Goal: Information Seeking & Learning: Understand process/instructions

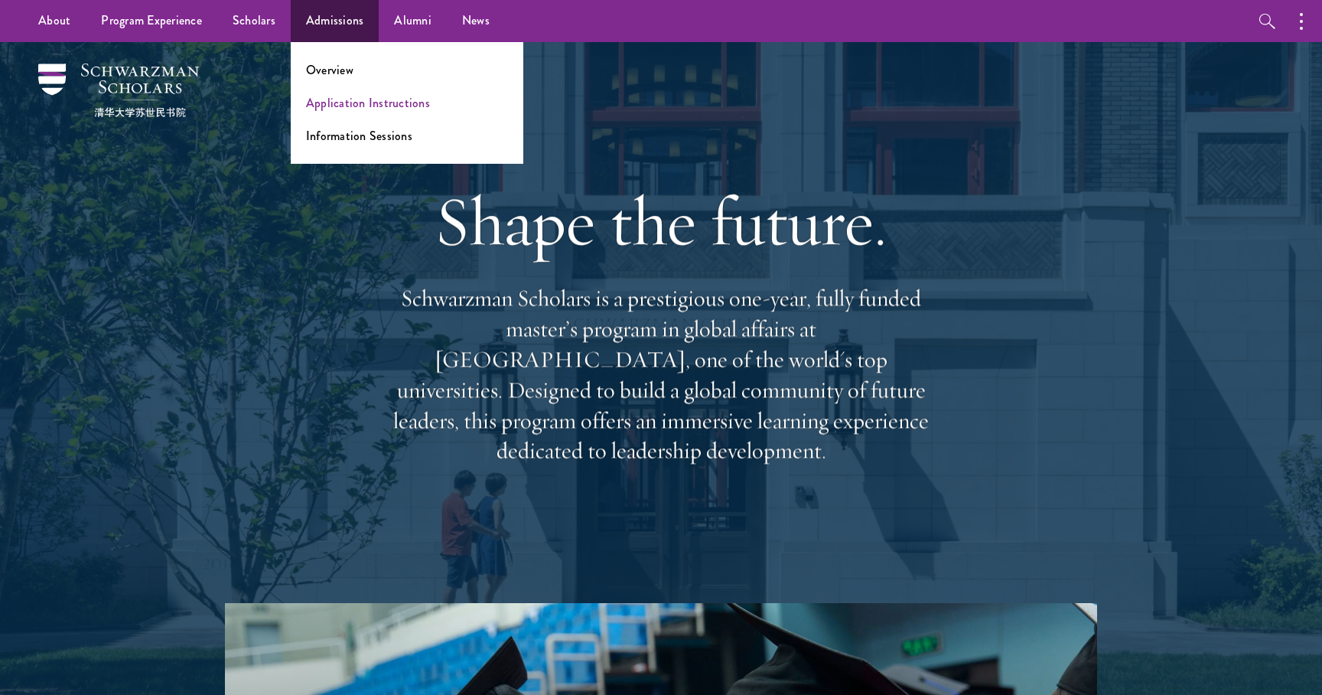
click at [338, 96] on link "Application Instructions" at bounding box center [368, 103] width 124 height 18
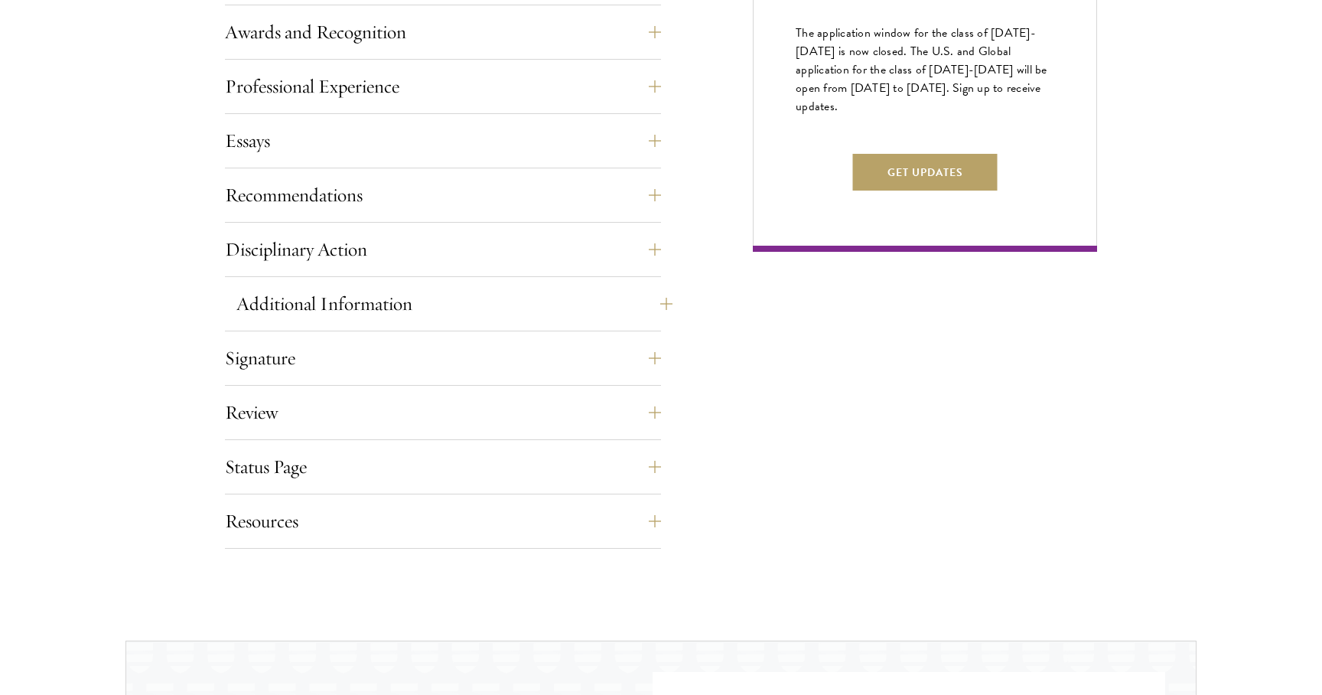
scroll to position [984, 0]
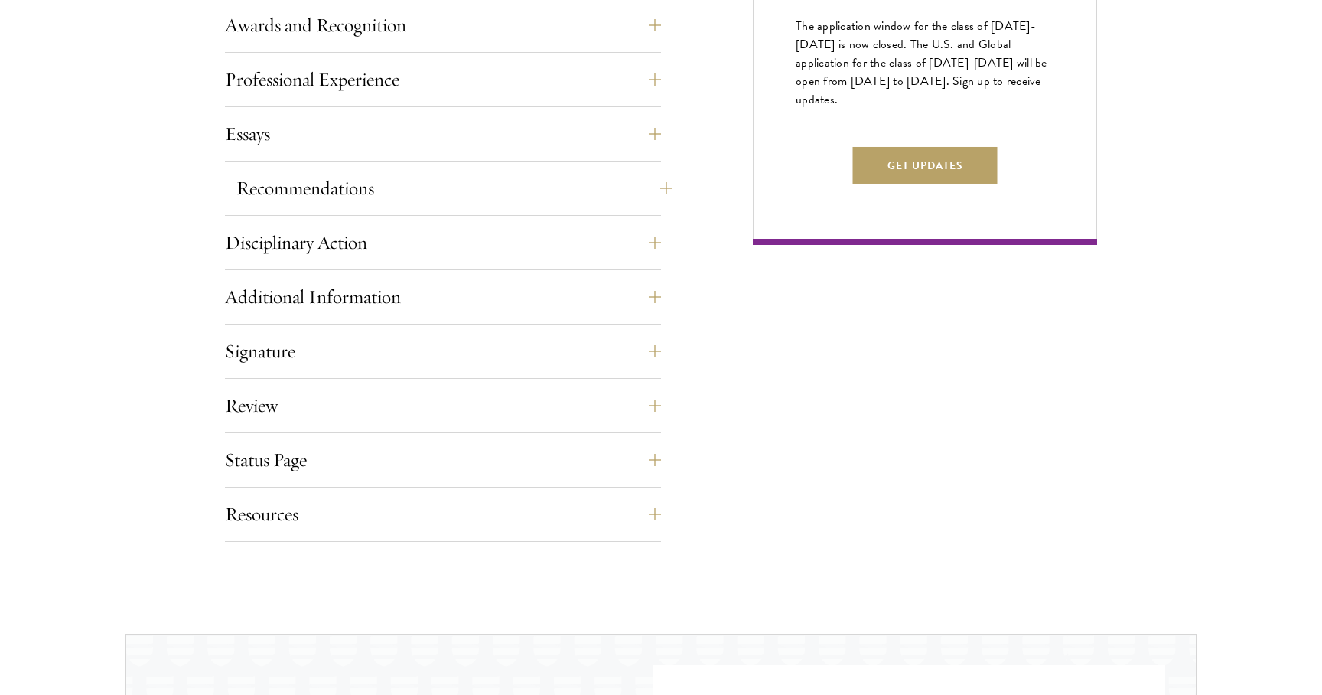
click at [341, 202] on button "Recommendations" at bounding box center [454, 188] width 436 height 37
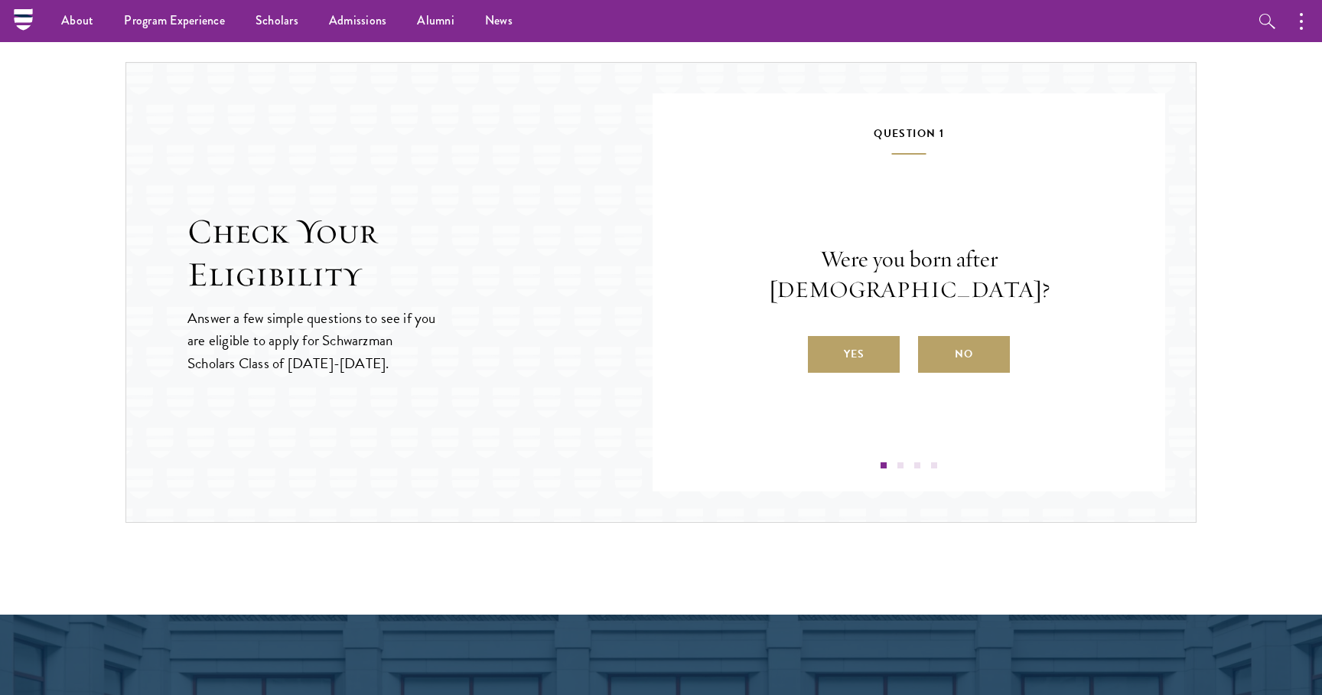
scroll to position [2690, 0]
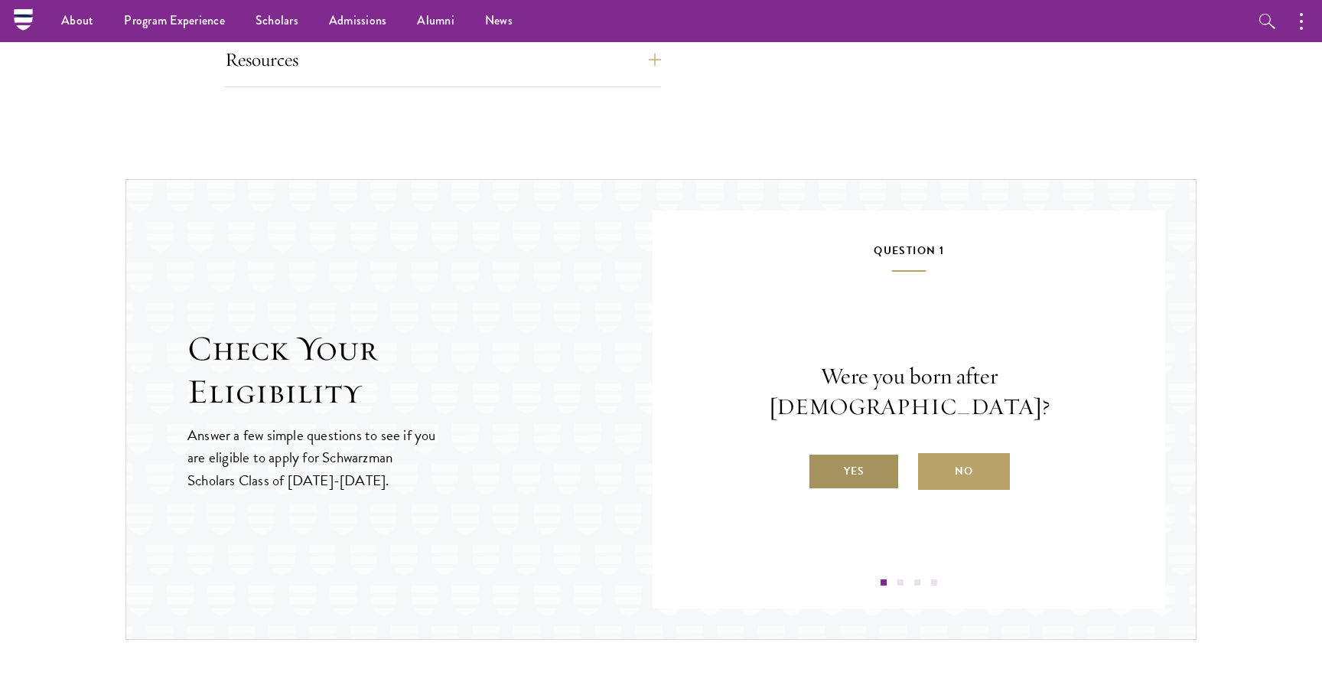
click at [872, 453] on label "Yes" at bounding box center [854, 471] width 92 height 37
click at [822, 455] on input "Yes" at bounding box center [815, 462] width 14 height 14
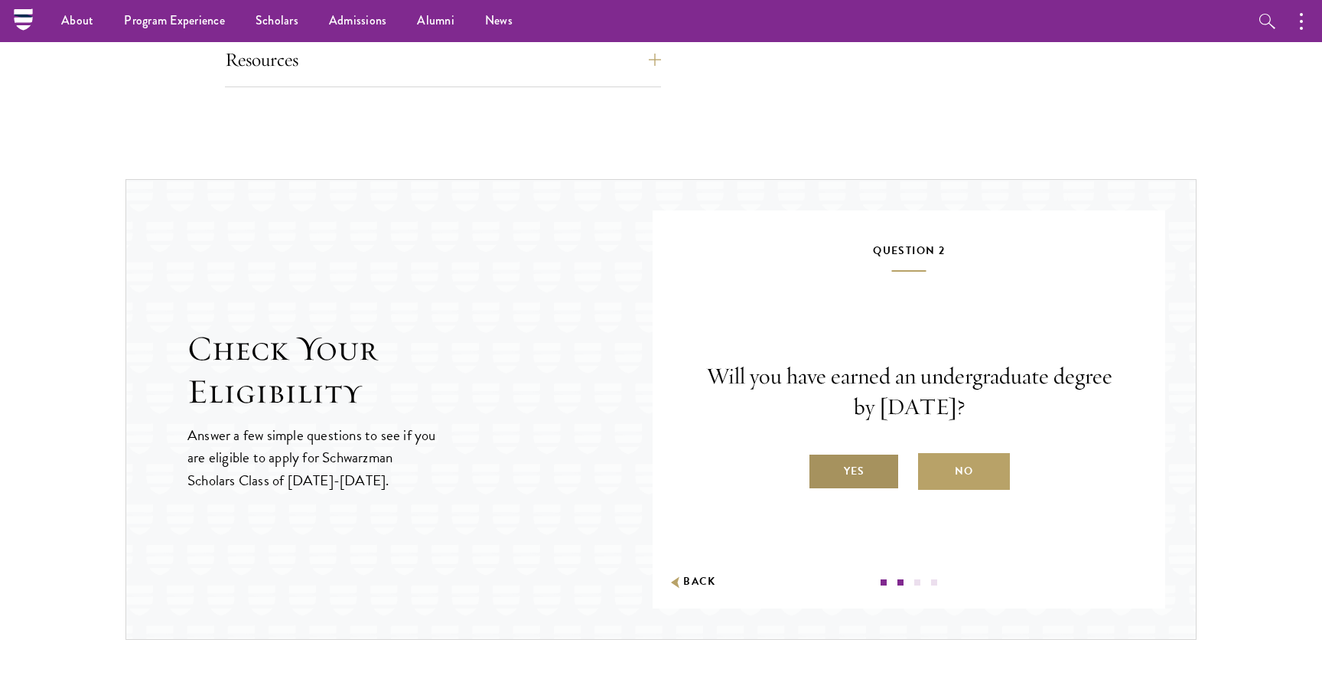
click at [872, 475] on label "Yes" at bounding box center [854, 471] width 92 height 37
click at [822, 468] on input "Yes" at bounding box center [815, 462] width 14 height 14
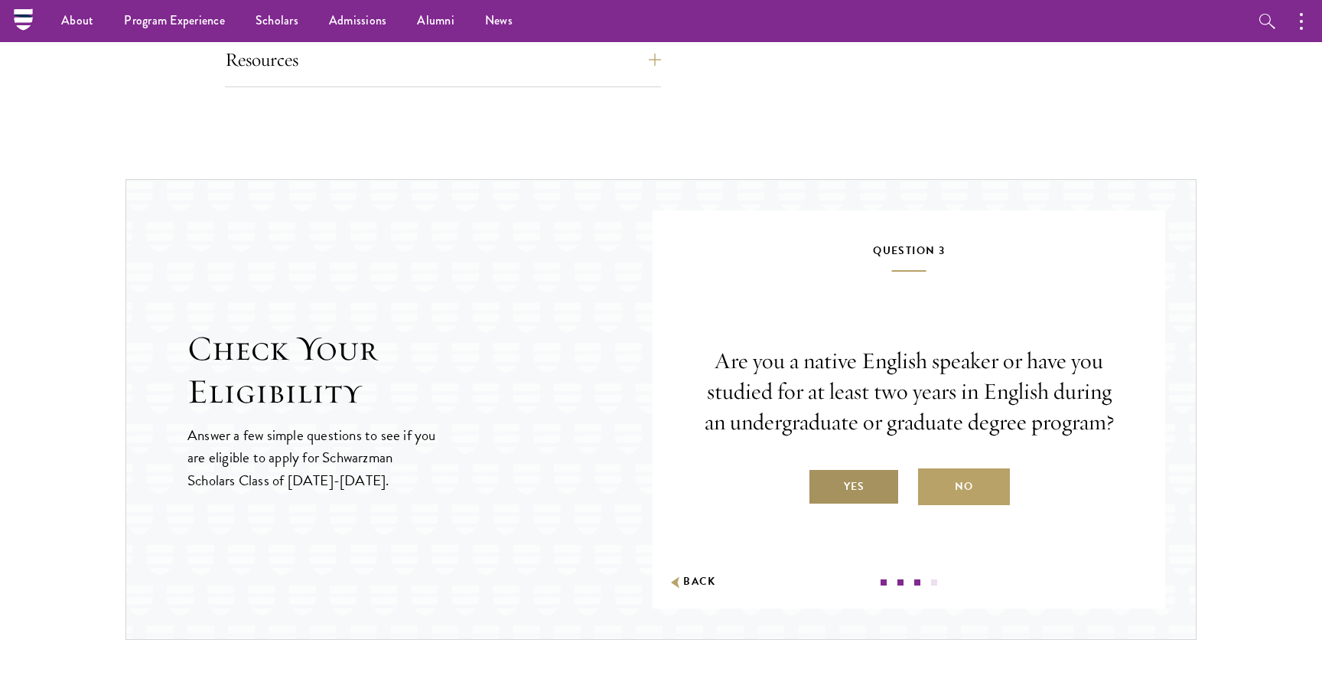
click at [872, 475] on label "Yes" at bounding box center [854, 486] width 92 height 37
click at [822, 475] on input "Yes" at bounding box center [815, 477] width 14 height 14
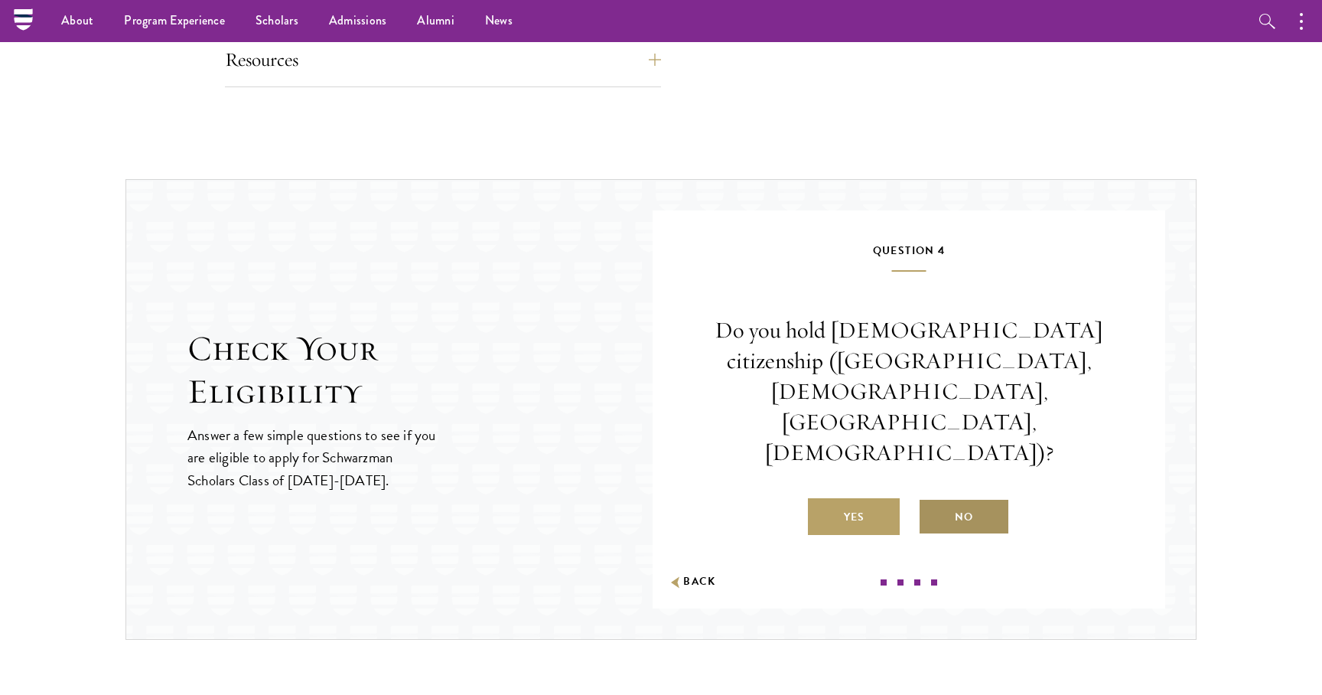
click at [940, 498] on label "No" at bounding box center [964, 516] width 92 height 37
click at [932, 500] on input "No" at bounding box center [925, 507] width 14 height 14
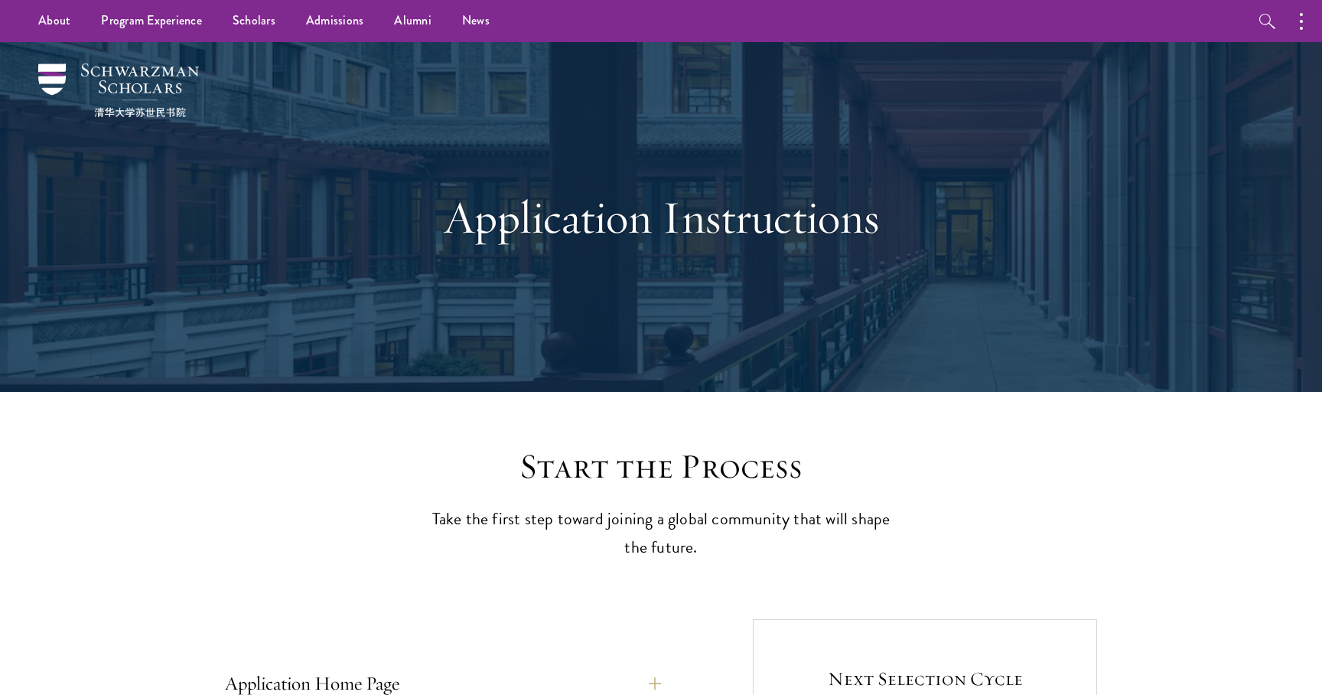
scroll to position [0, 0]
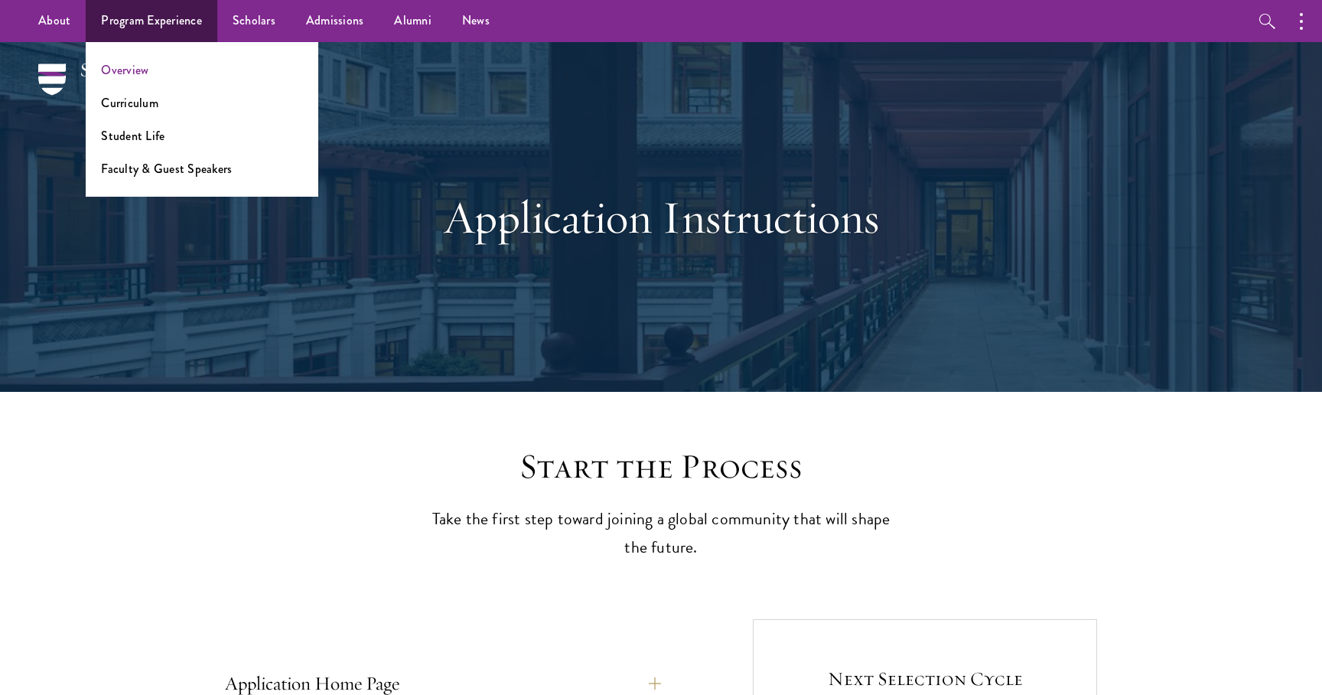
click at [128, 69] on link "Overview" at bounding box center [124, 70] width 47 height 18
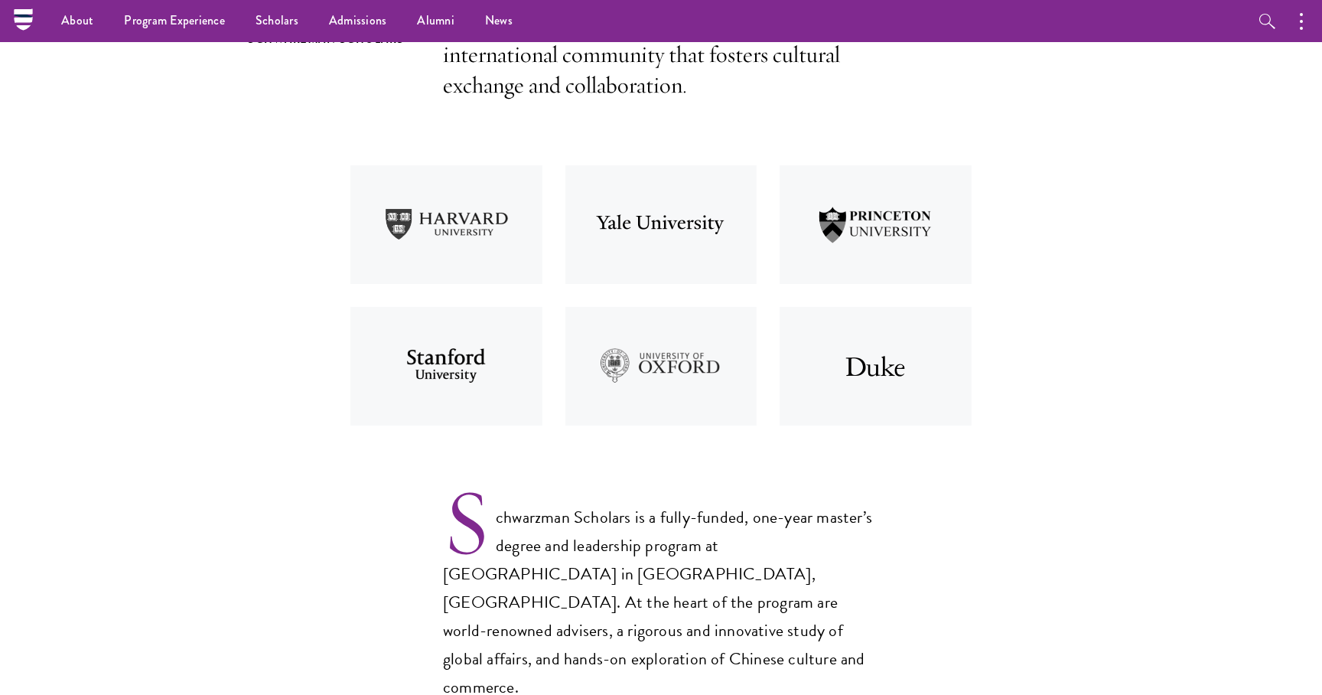
scroll to position [378, 0]
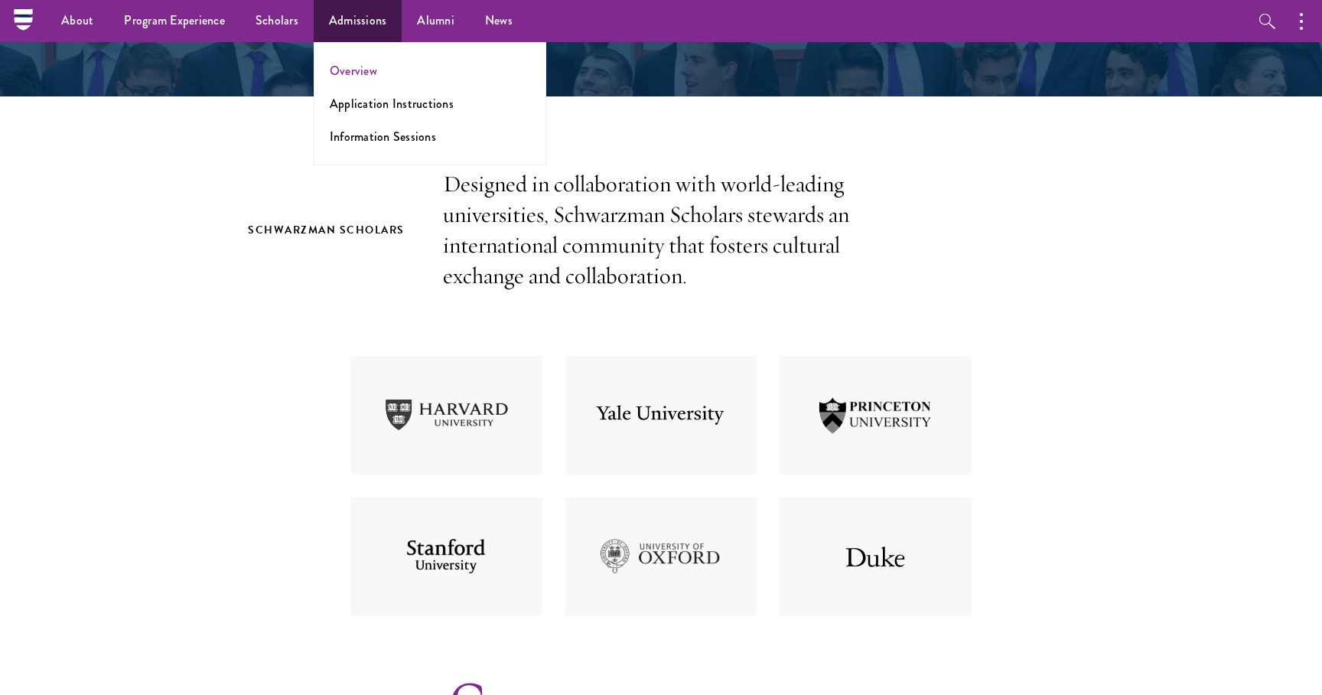
click at [364, 73] on link "Overview" at bounding box center [353, 71] width 47 height 18
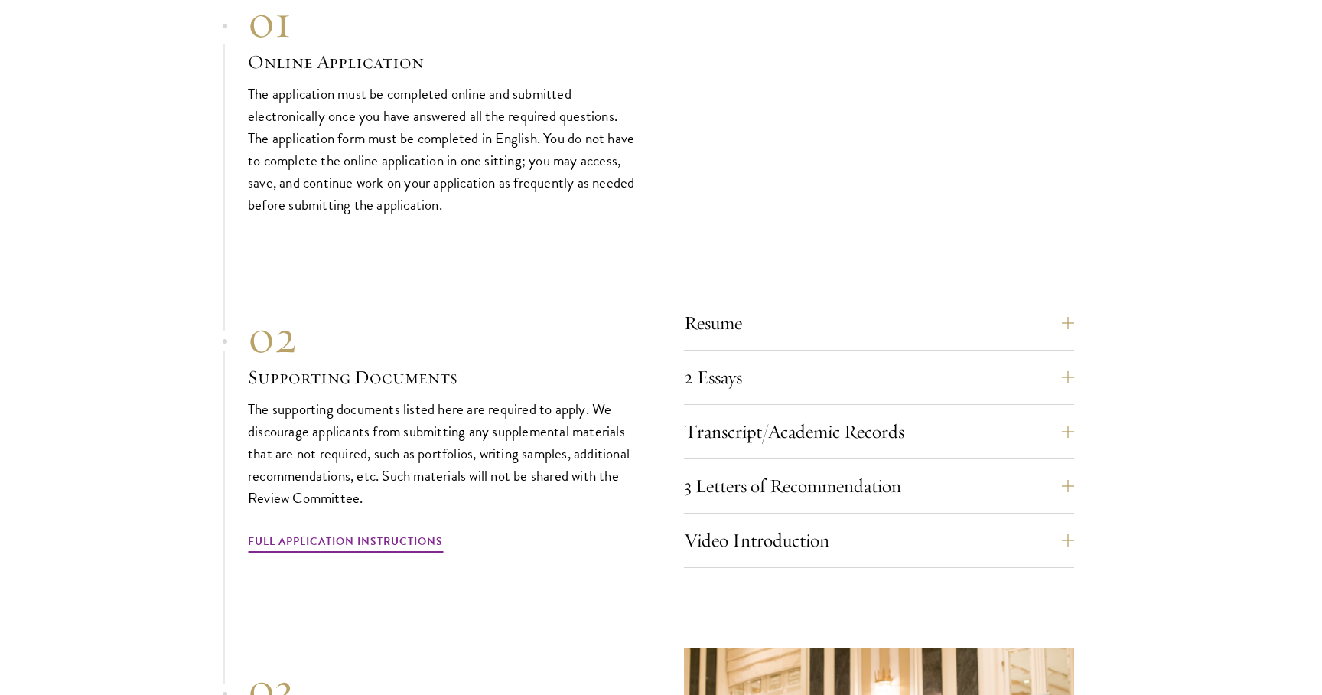
scroll to position [4768, 0]
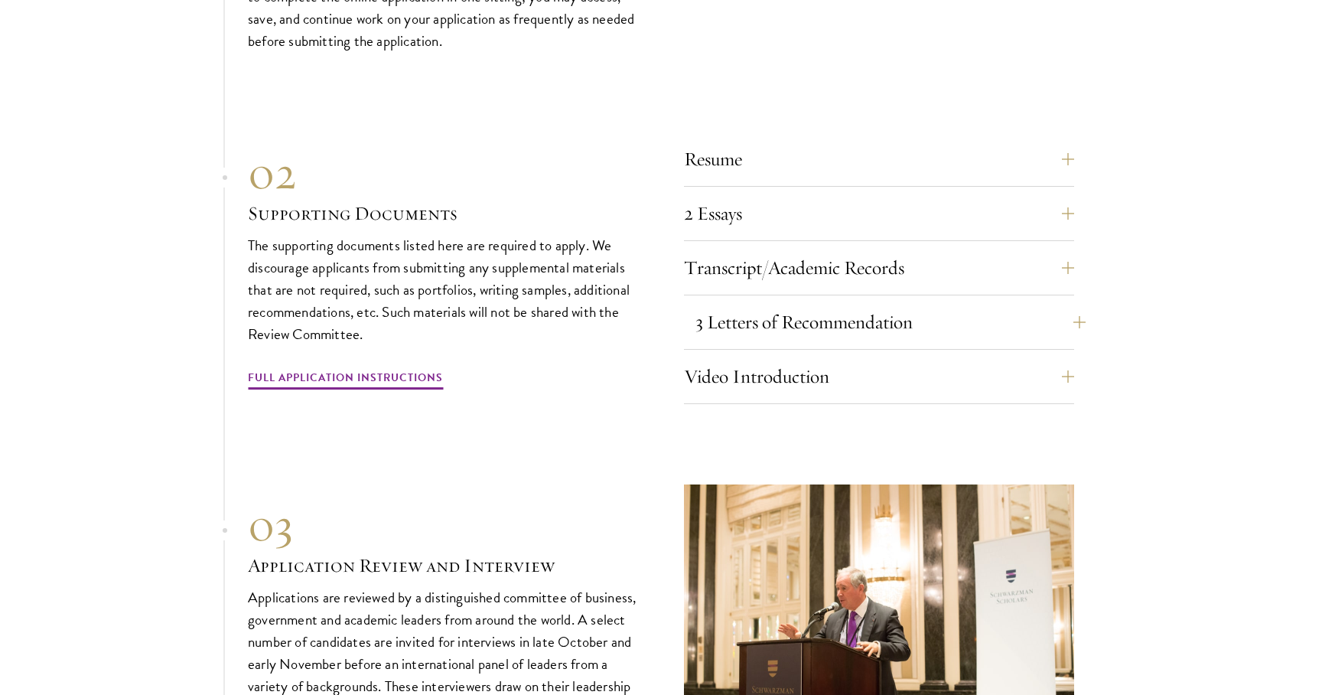
click at [709, 304] on button "3 Letters of Recommendation" at bounding box center [891, 322] width 390 height 37
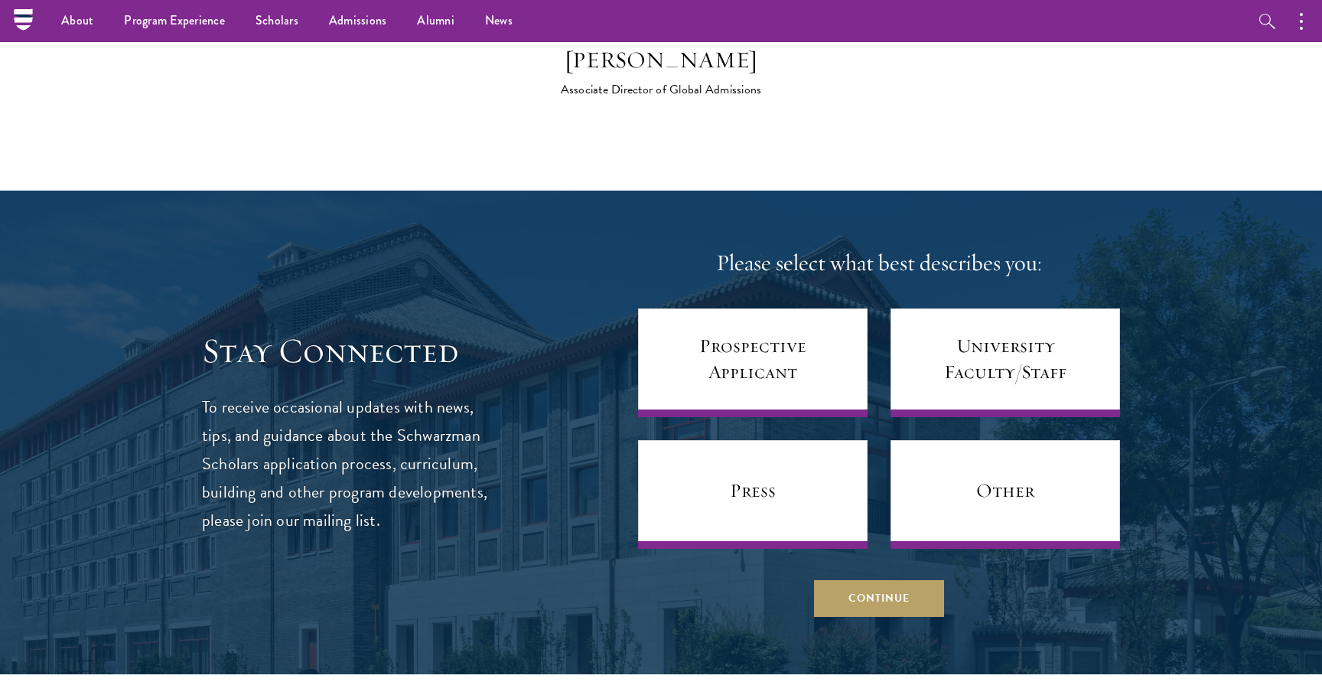
scroll to position [5910, 0]
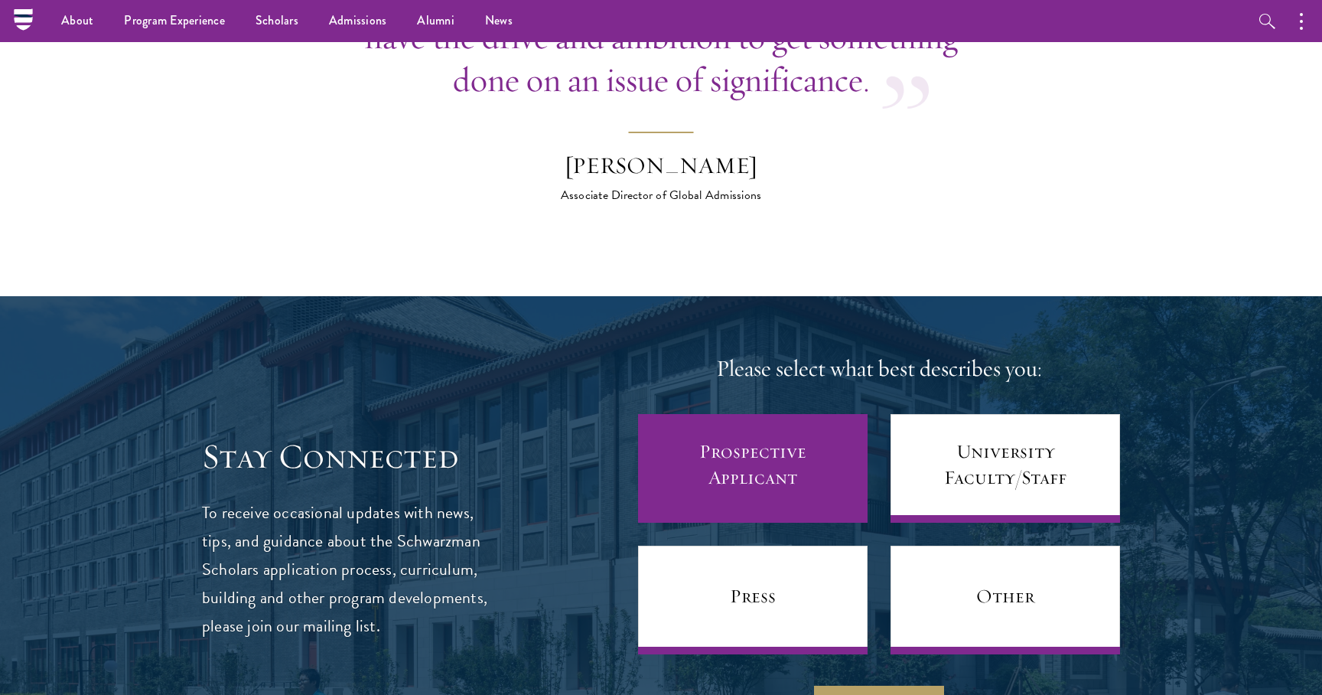
click at [767, 414] on link "Prospective Applicant" at bounding box center [753, 468] width 230 height 109
click at [771, 414] on link "Prospective Applicant" at bounding box center [753, 468] width 230 height 109
click at [754, 415] on link "Prospective Applicant" at bounding box center [753, 468] width 230 height 109
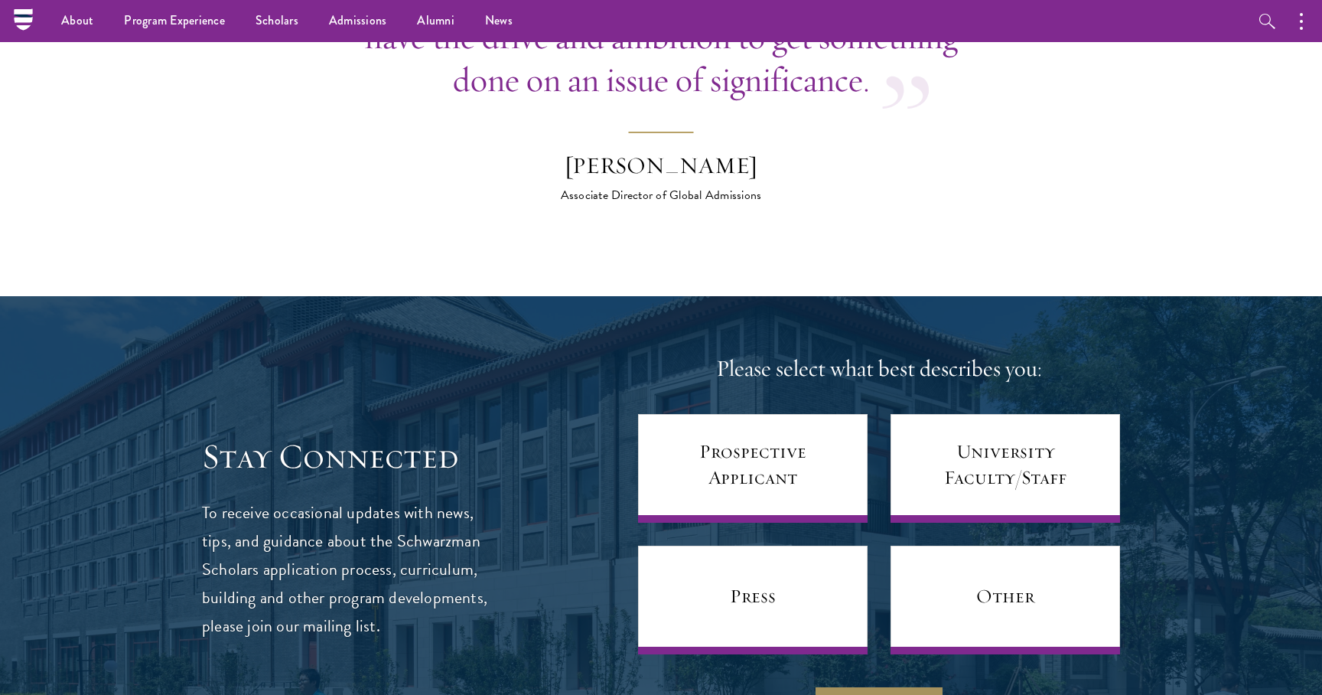
click at [862, 685] on button "Continue" at bounding box center [879, 703] width 130 height 37
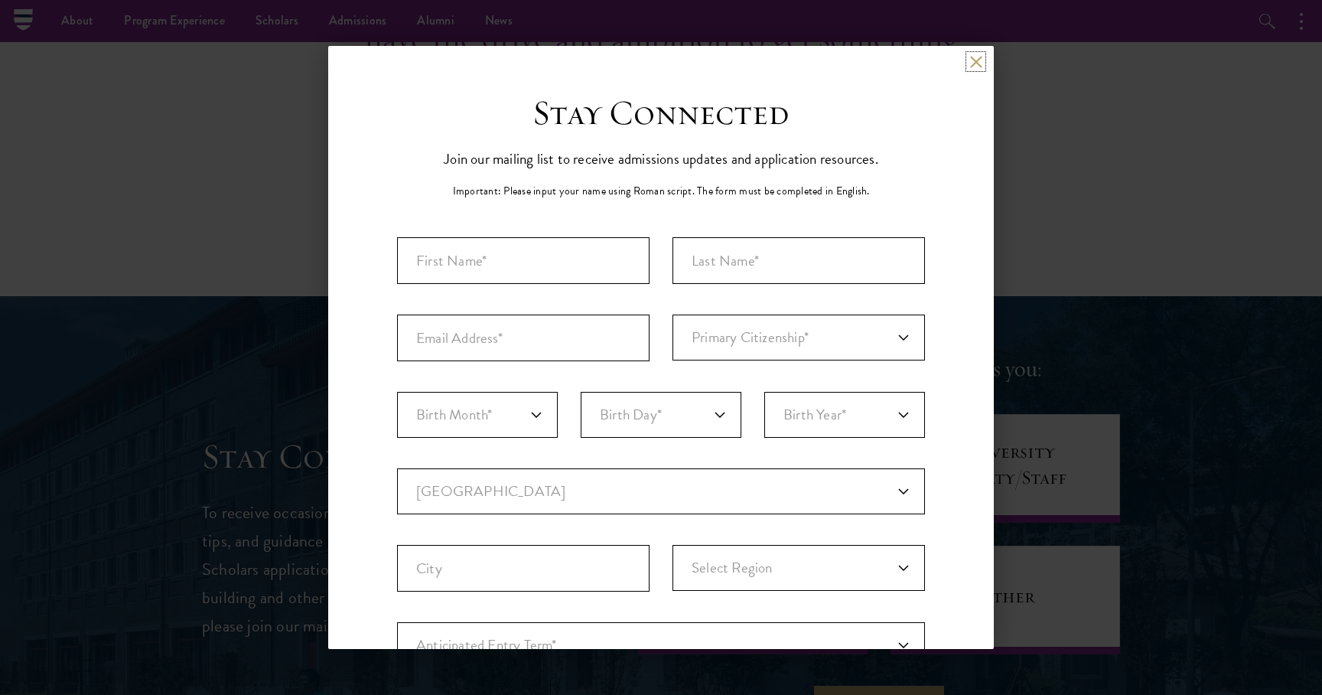
scroll to position [0, 0]
click at [974, 67] on button at bounding box center [975, 61] width 13 height 13
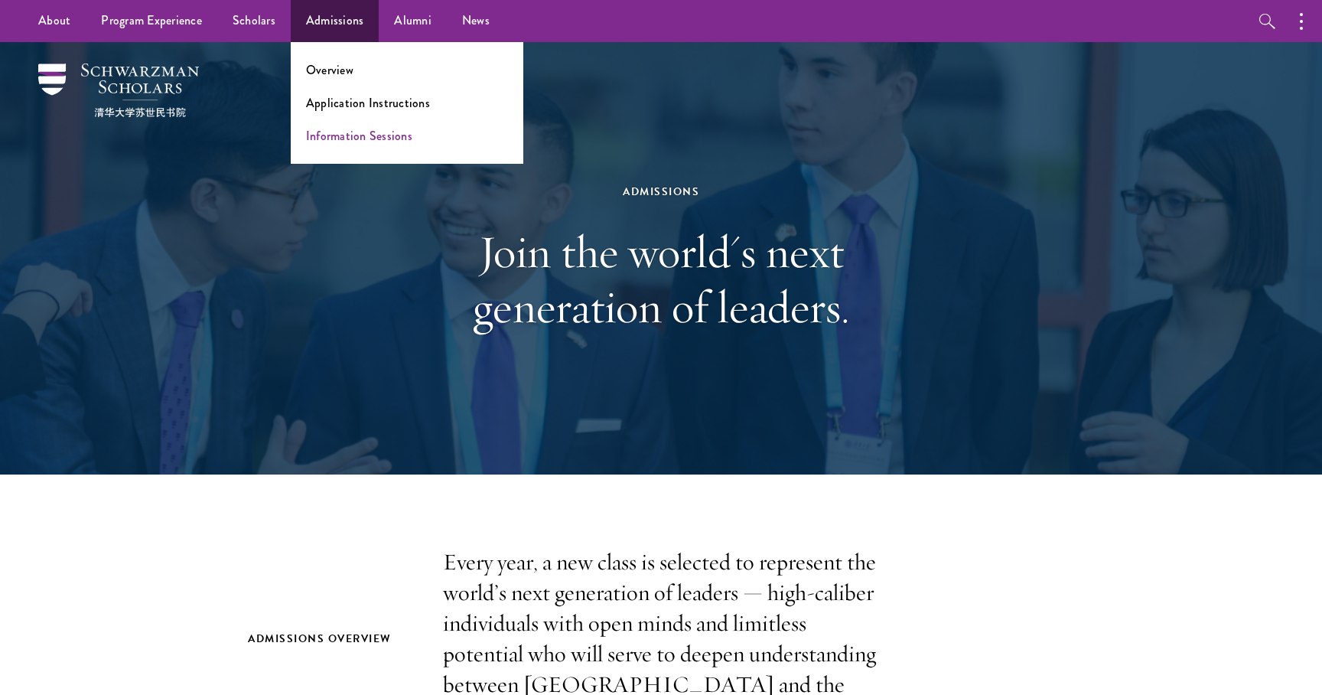
click at [338, 141] on link "Information Sessions" at bounding box center [359, 136] width 106 height 18
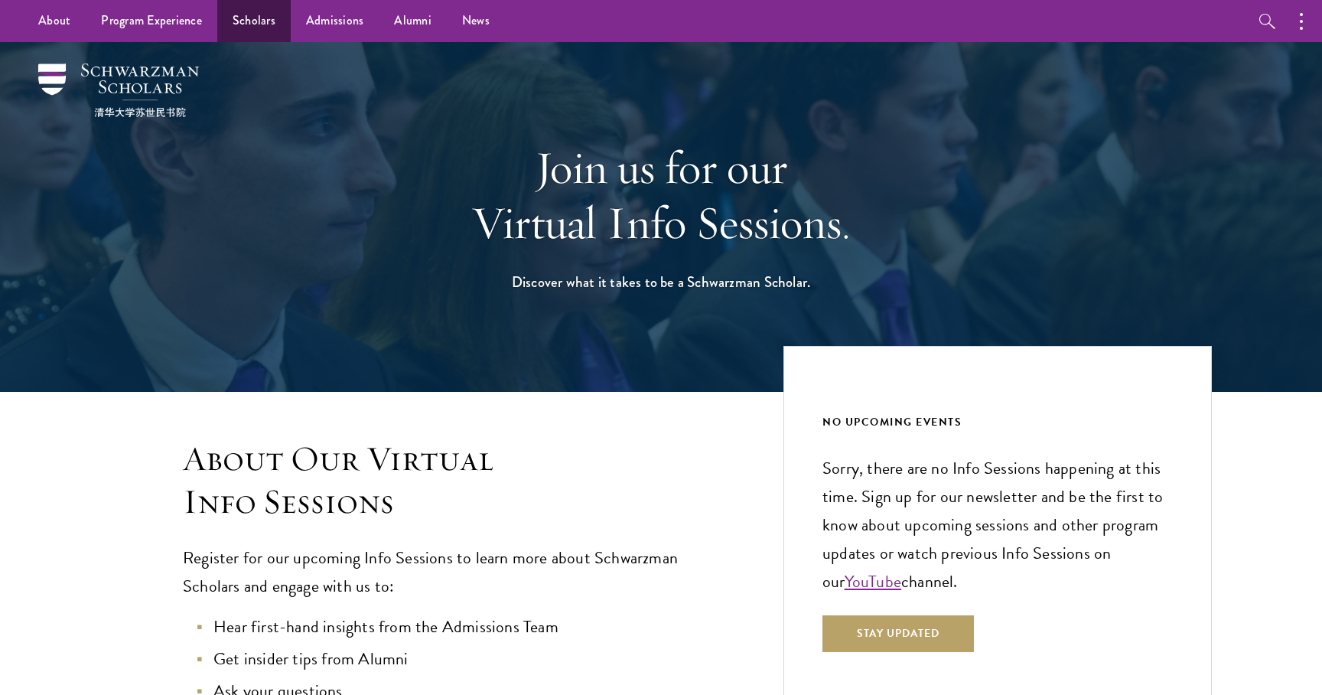
click at [248, 17] on link "Scholars" at bounding box center [253, 21] width 73 height 42
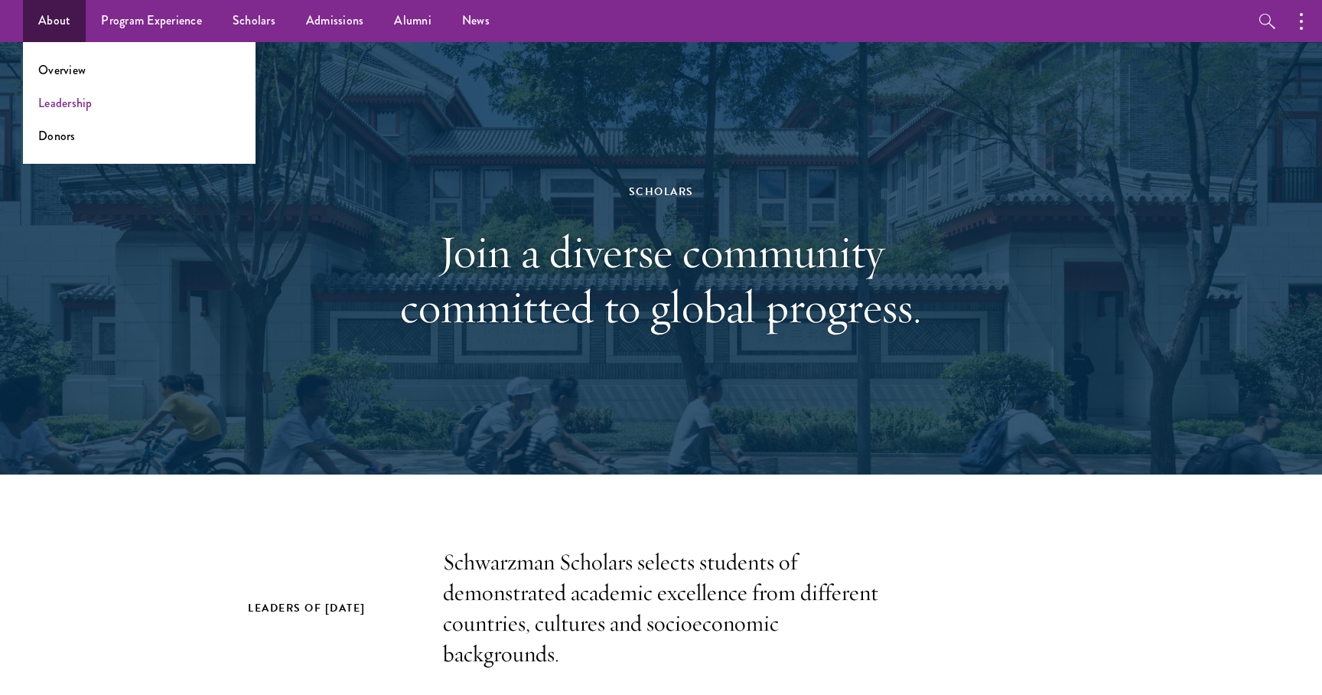
click at [76, 101] on link "Leadership" at bounding box center [65, 103] width 54 height 18
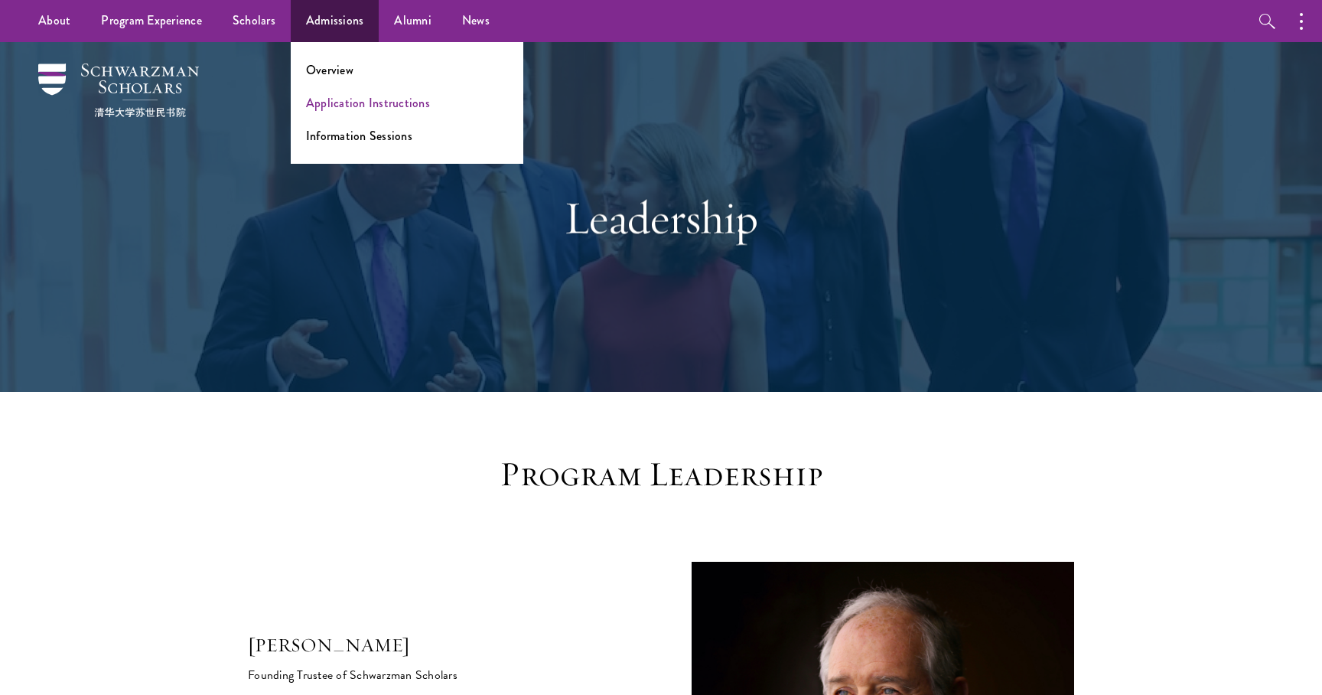
click at [326, 97] on link "Application Instructions" at bounding box center [368, 103] width 124 height 18
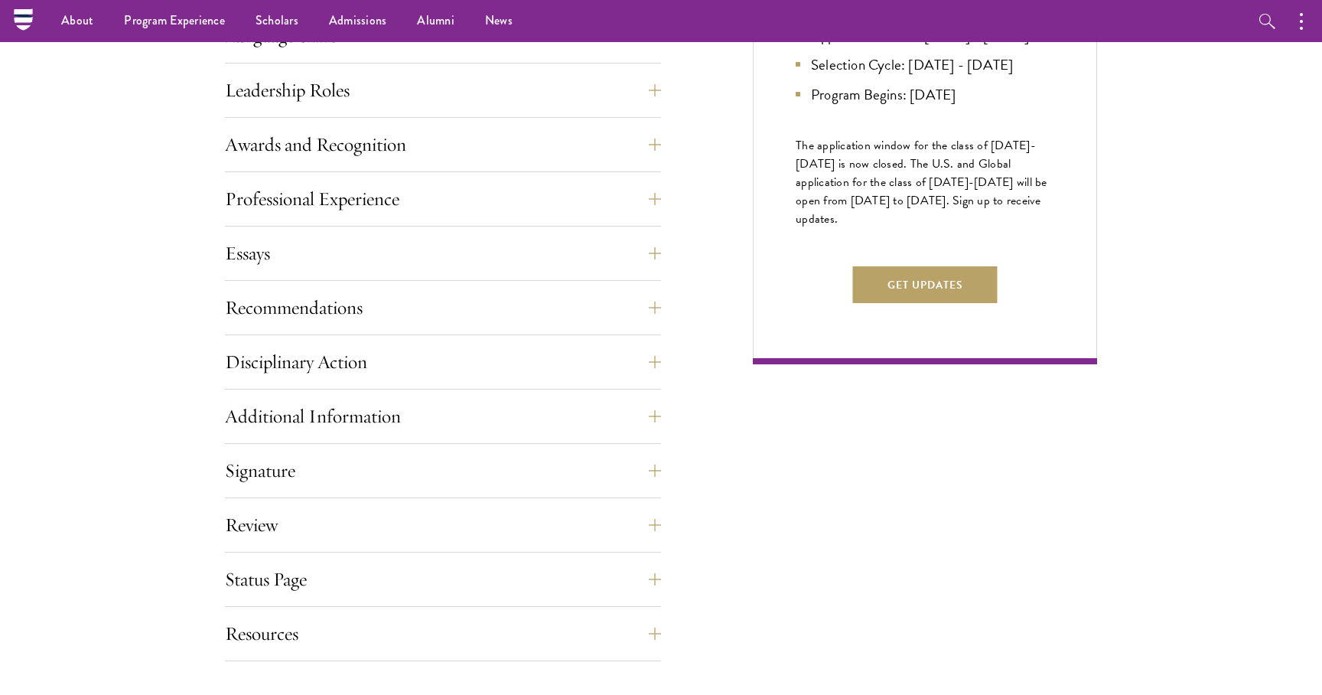
scroll to position [864, 0]
click at [430, 580] on button "Status Page" at bounding box center [443, 580] width 436 height 37
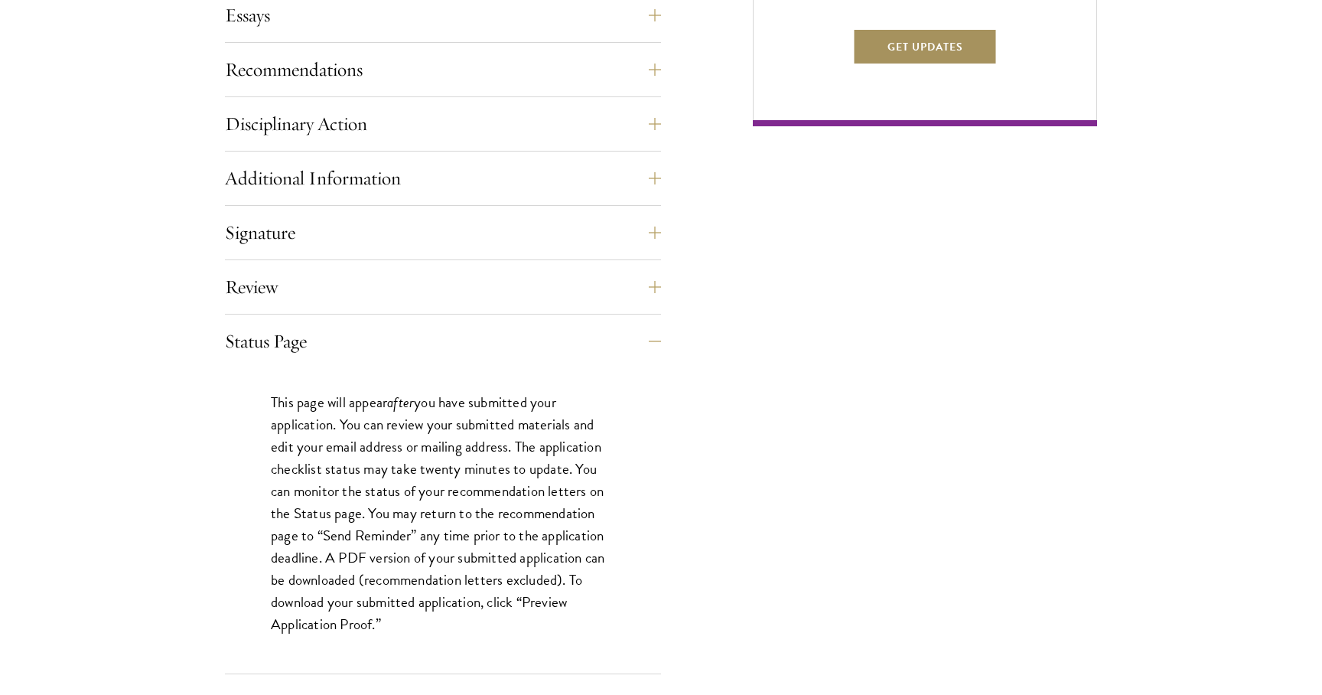
scroll to position [1110, 0]
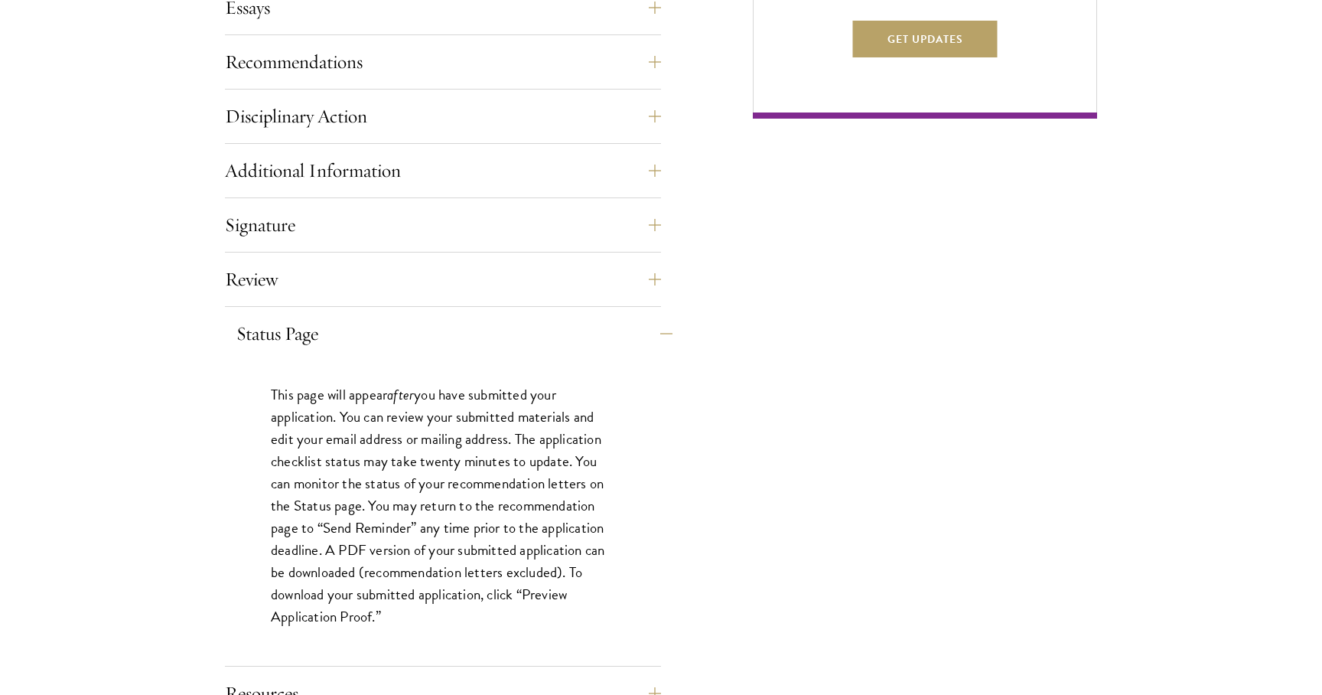
click at [393, 335] on button "Status Page" at bounding box center [454, 333] width 436 height 37
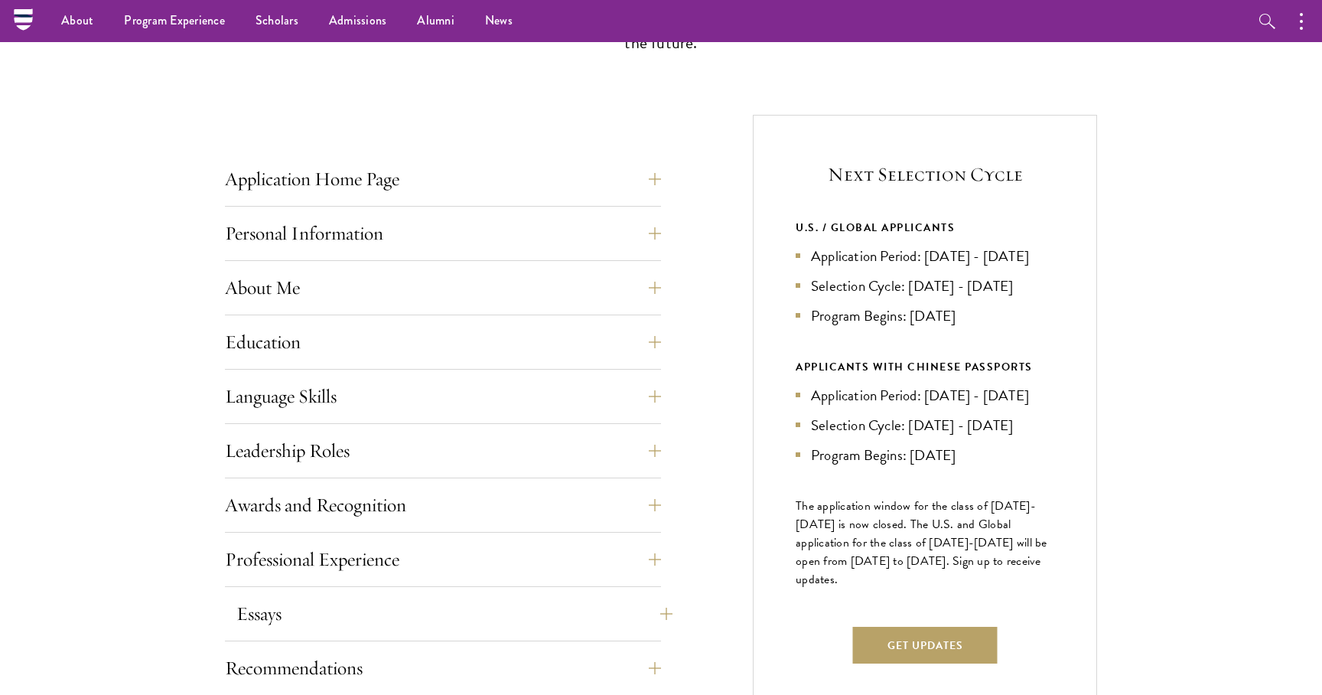
scroll to position [483, 0]
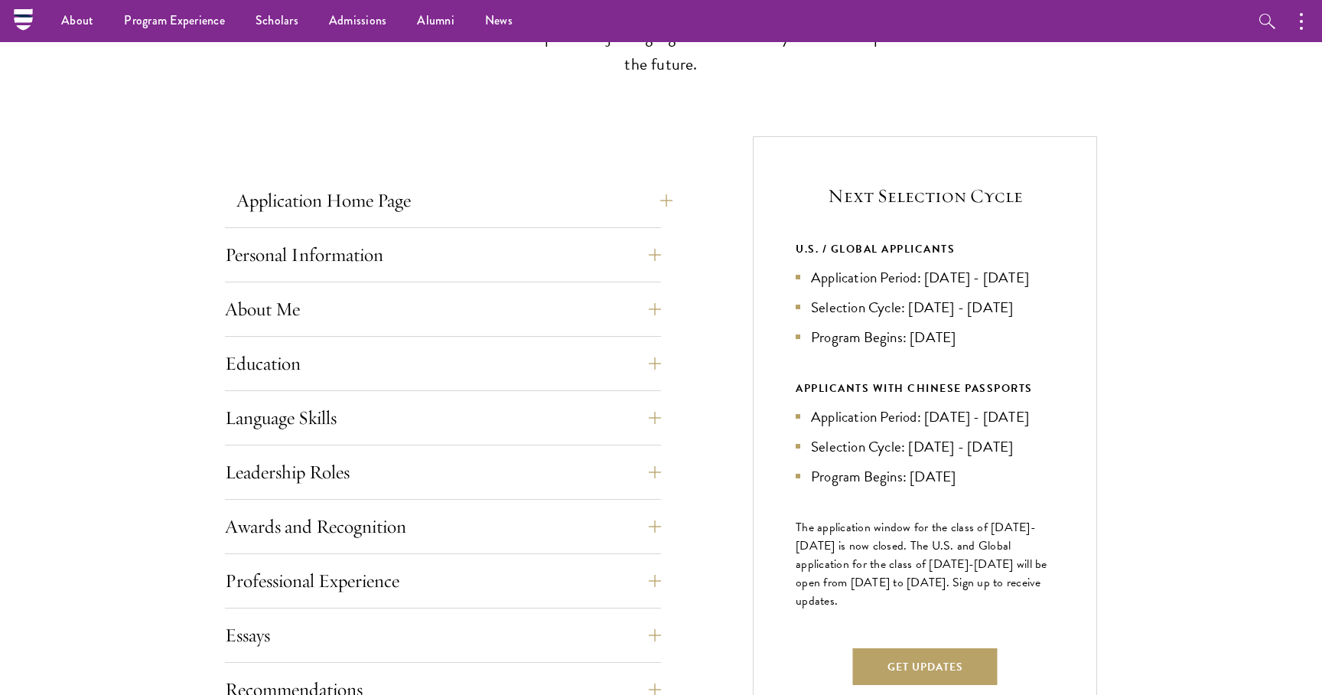
click at [368, 187] on button "Application Home Page" at bounding box center [454, 200] width 436 height 37
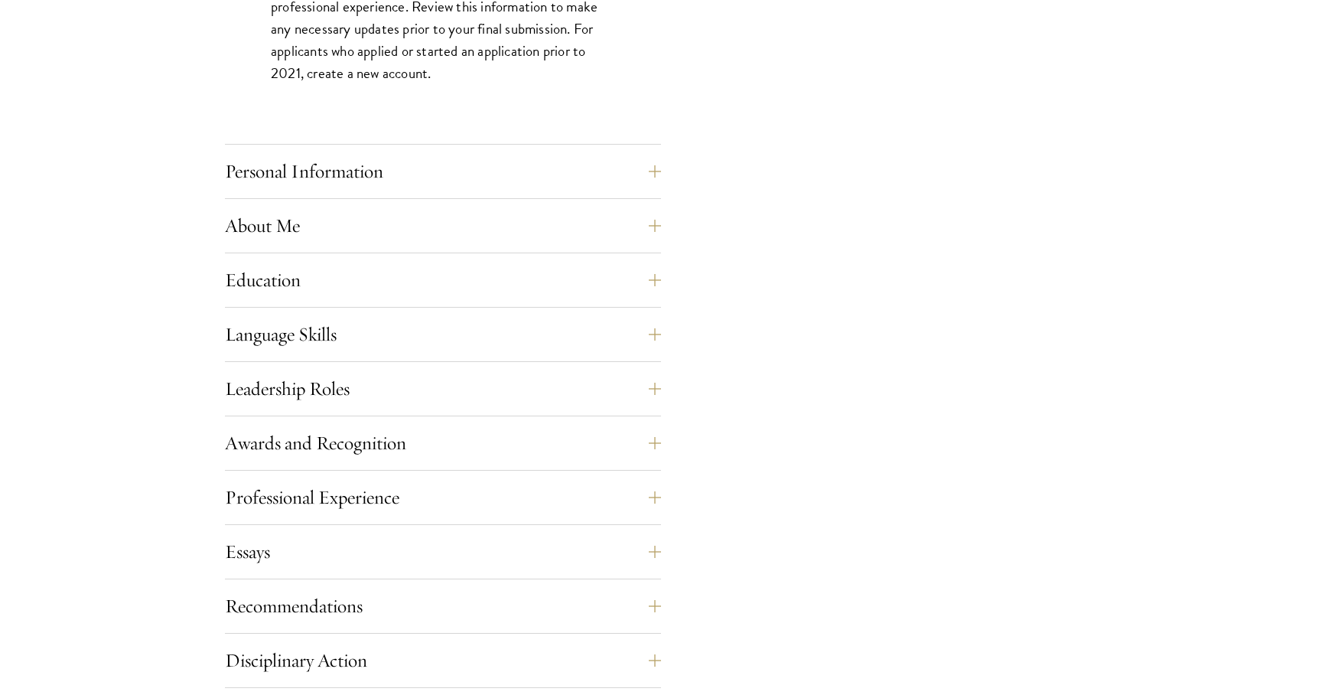
scroll to position [1250, 0]
click at [370, 168] on button "Personal Information" at bounding box center [454, 170] width 436 height 37
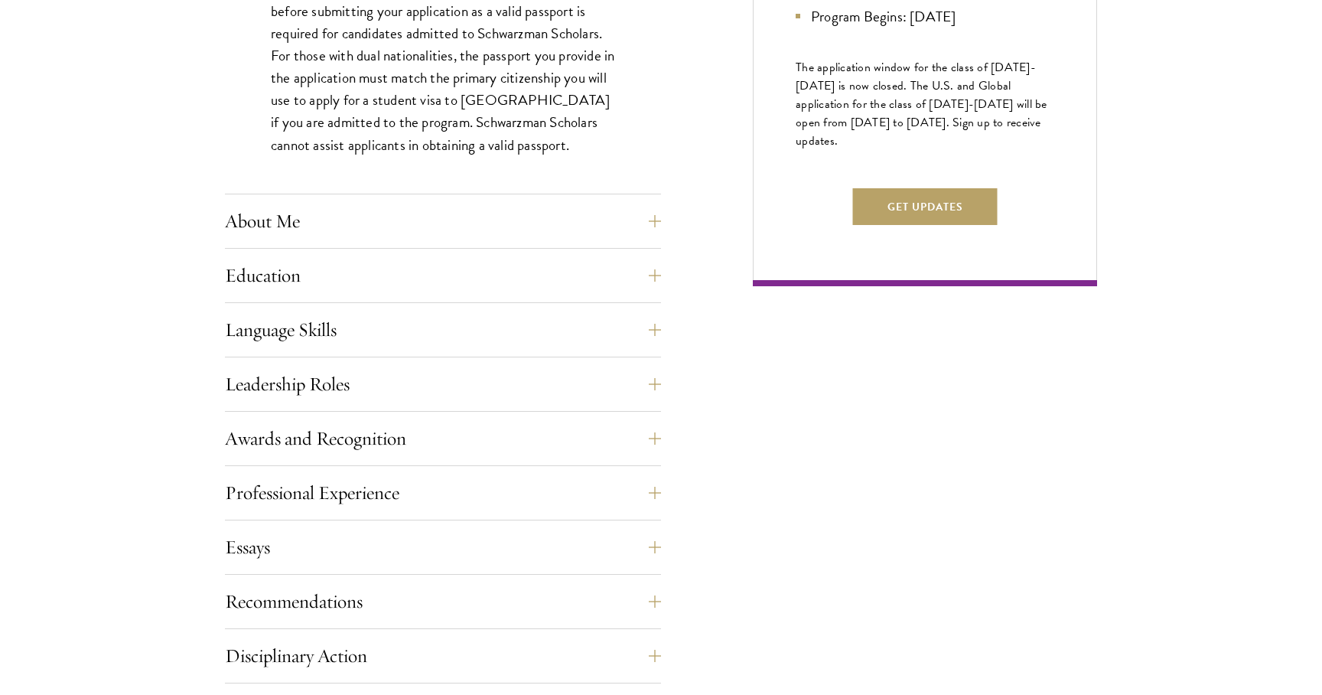
scroll to position [948, 0]
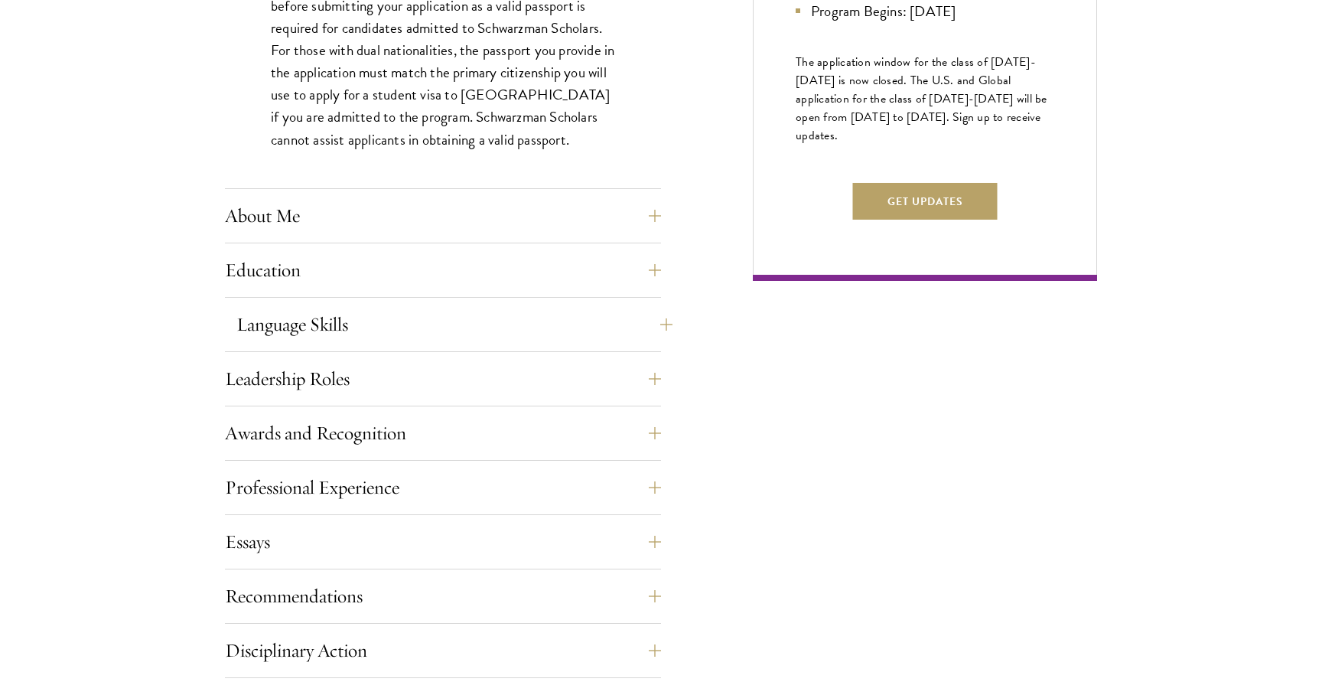
click at [383, 326] on button "Language Skills" at bounding box center [454, 324] width 436 height 37
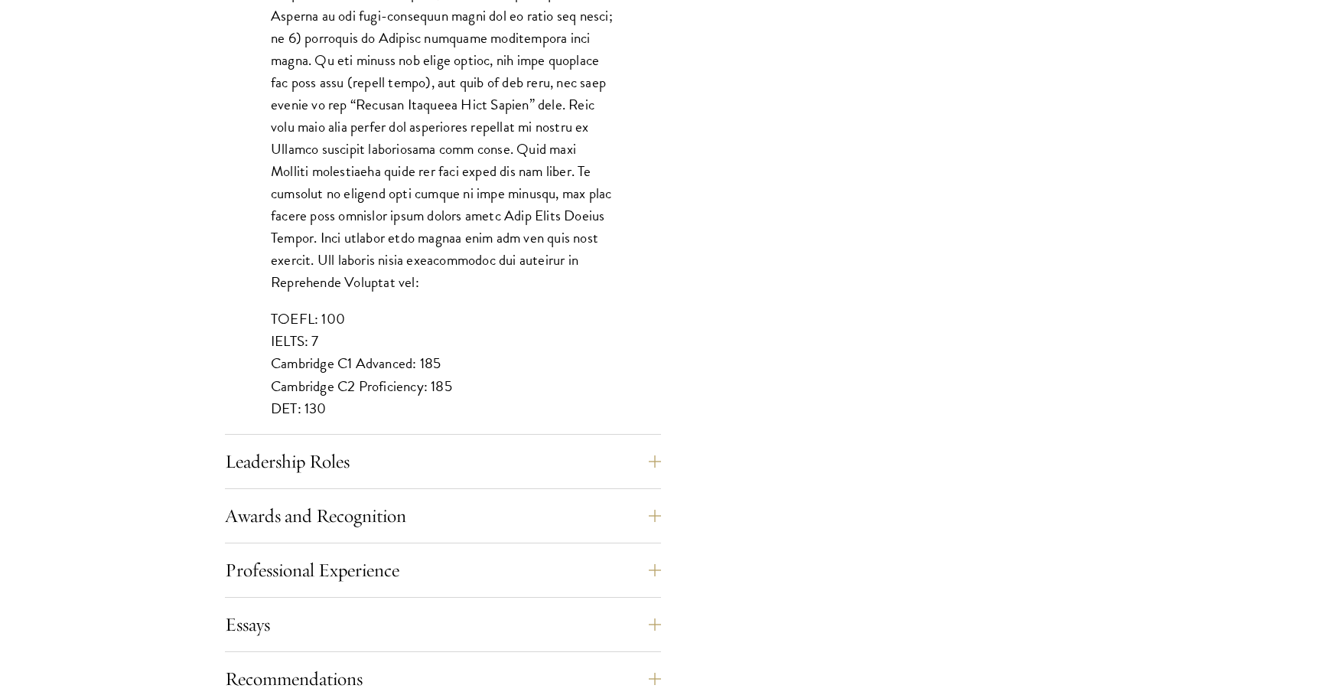
scroll to position [1343, 0]
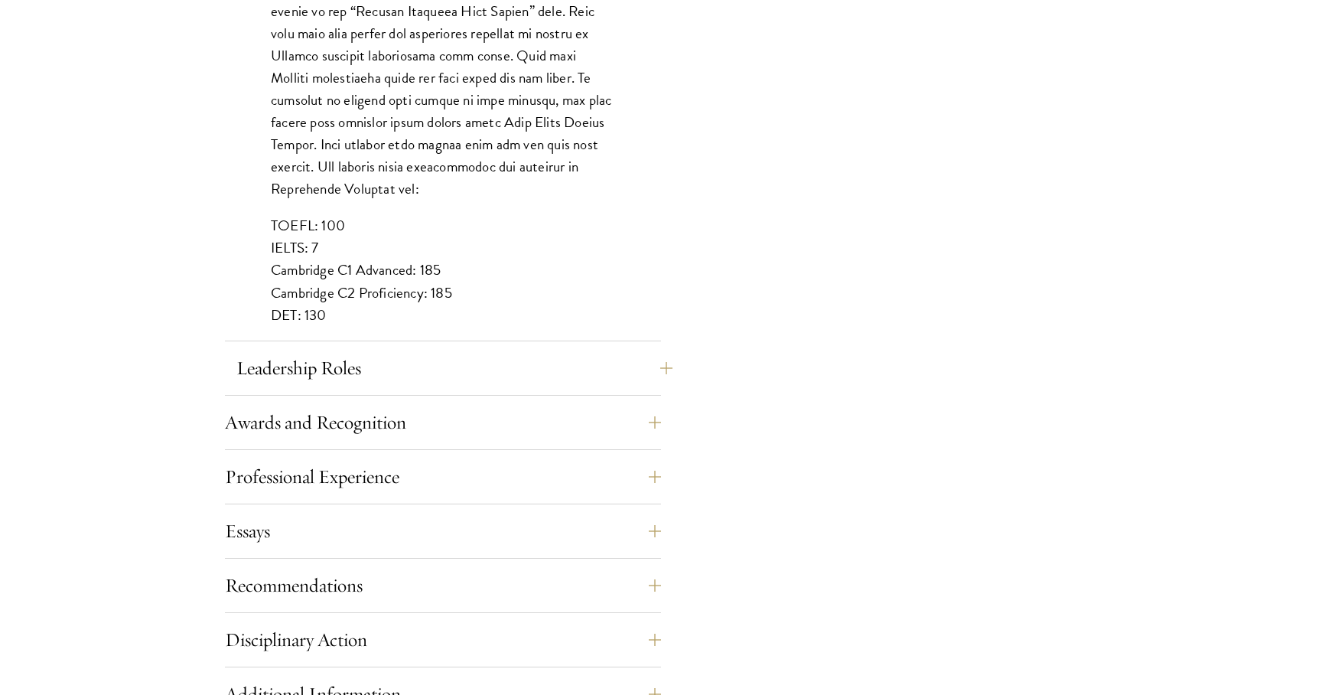
click at [373, 350] on button "Leadership Roles" at bounding box center [454, 368] width 436 height 37
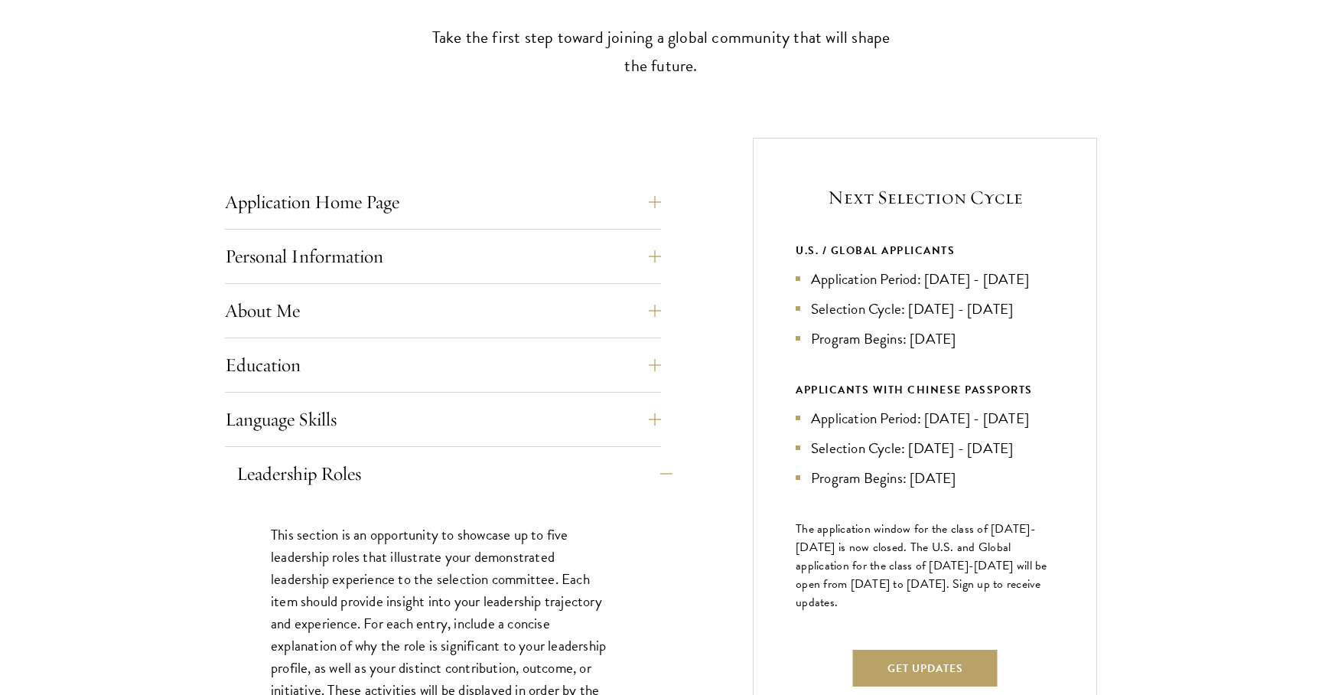
scroll to position [559, 0]
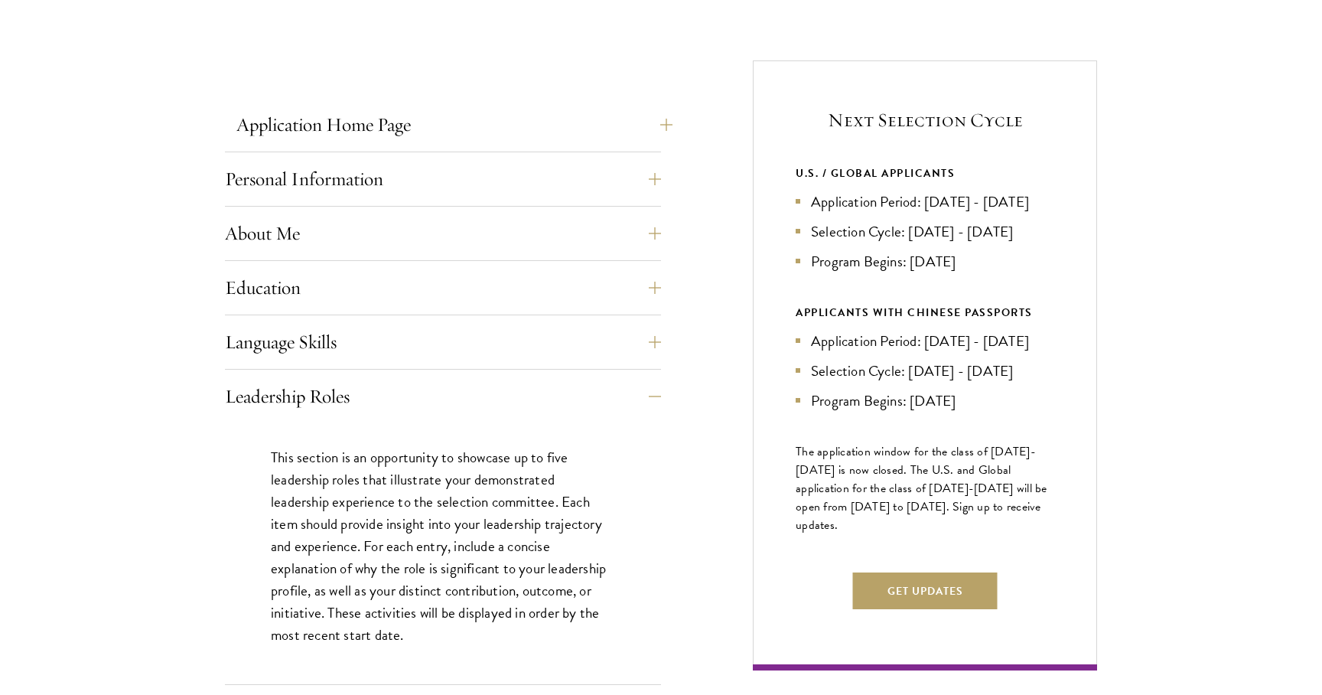
click at [429, 140] on button "Application Home Page" at bounding box center [454, 124] width 436 height 37
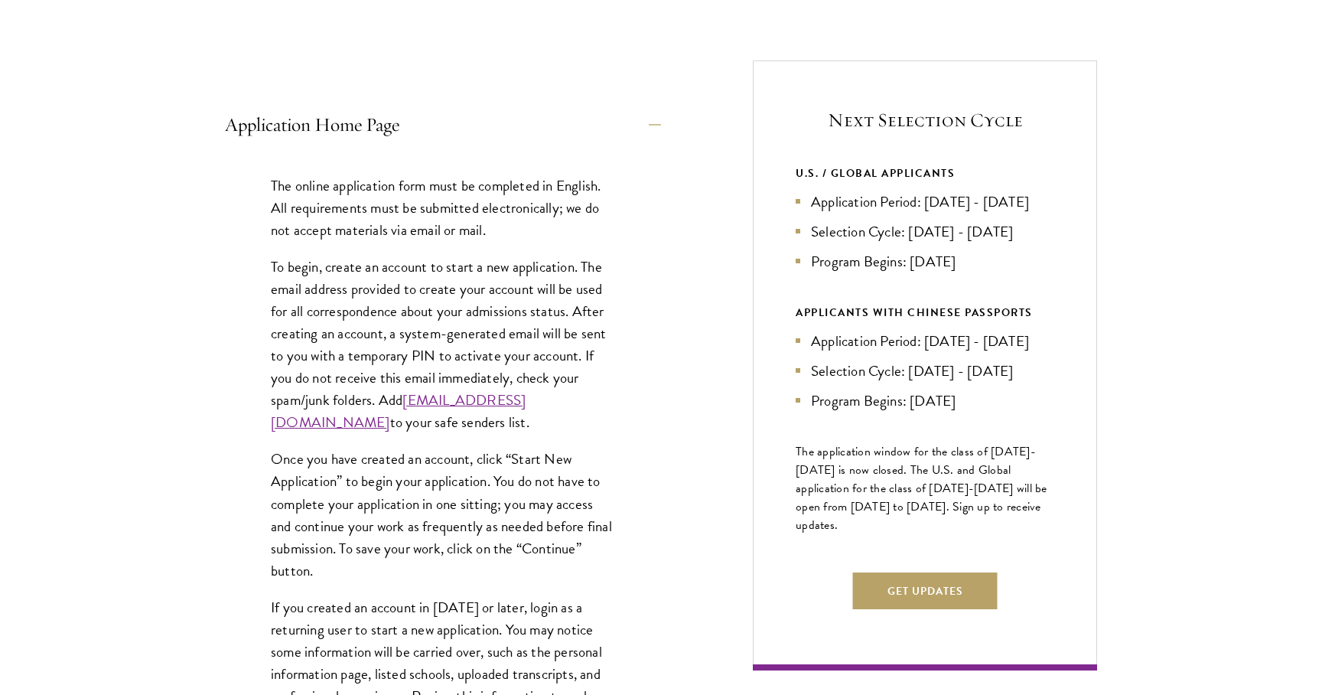
click at [386, 418] on link "[EMAIL_ADDRESS][DOMAIN_NAME]" at bounding box center [398, 411] width 255 height 44
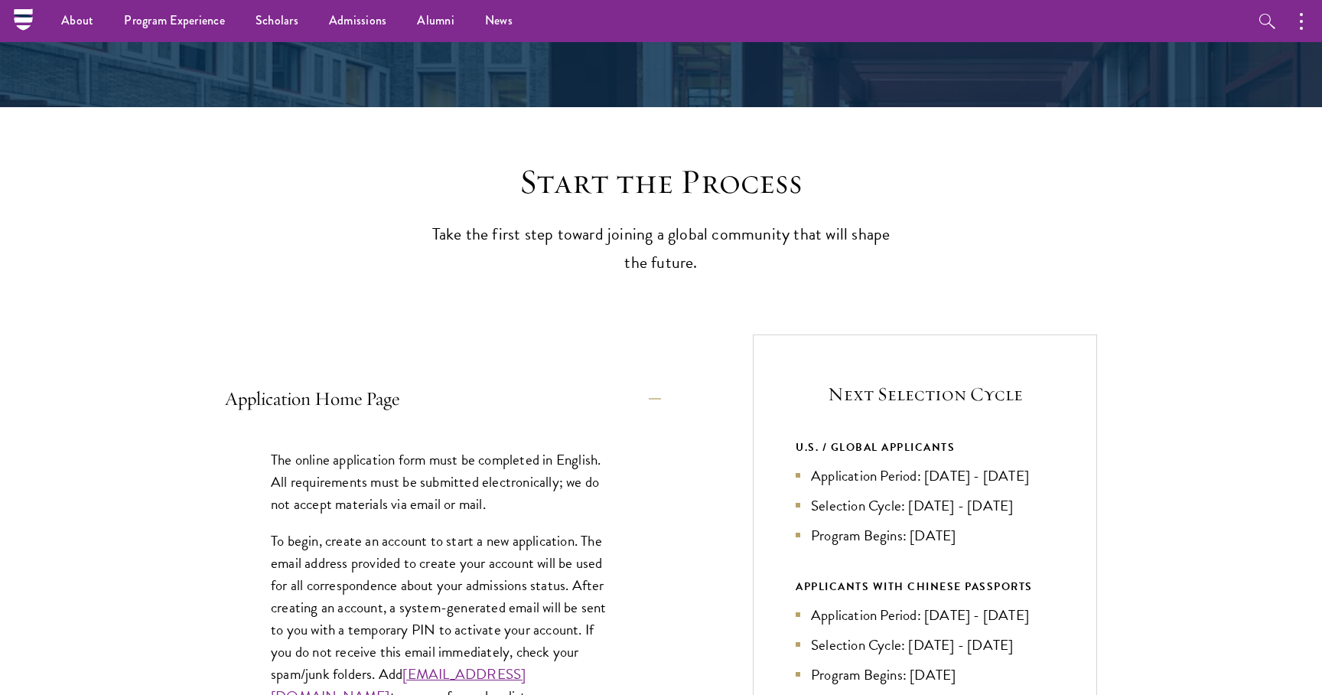
scroll to position [283, 0]
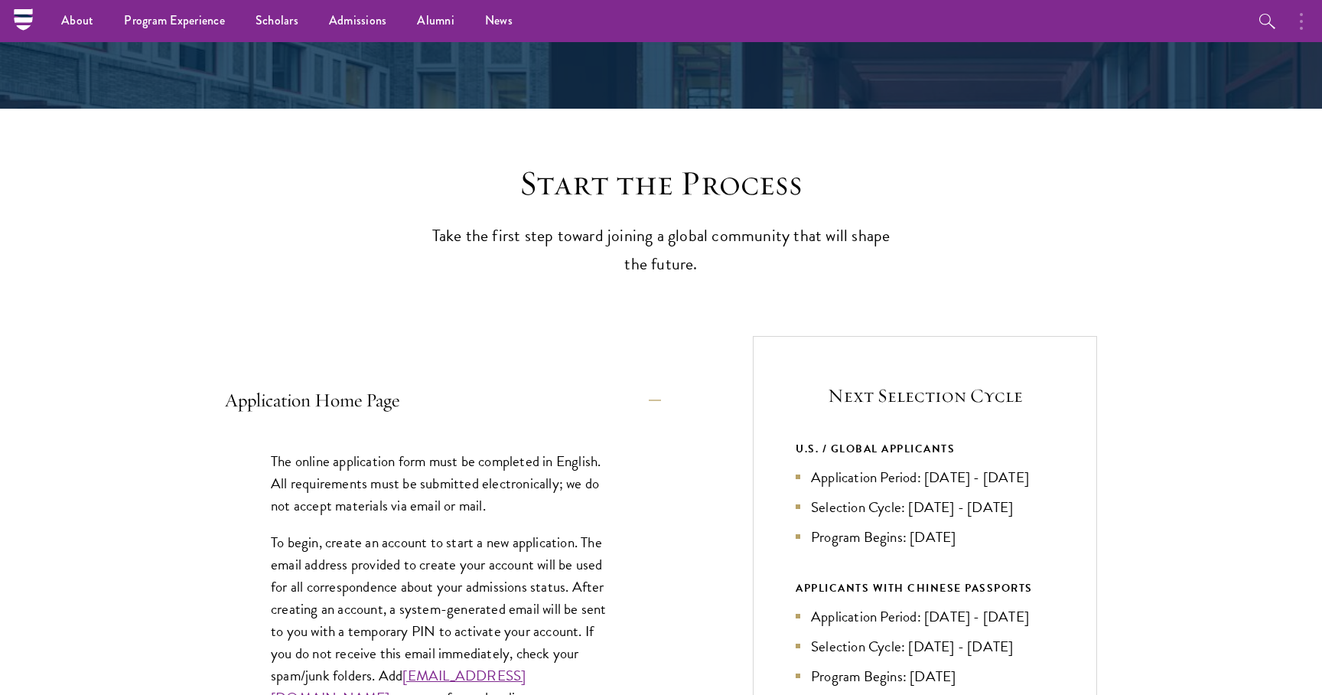
click at [1302, 27] on icon "button" at bounding box center [1301, 21] width 3 height 18
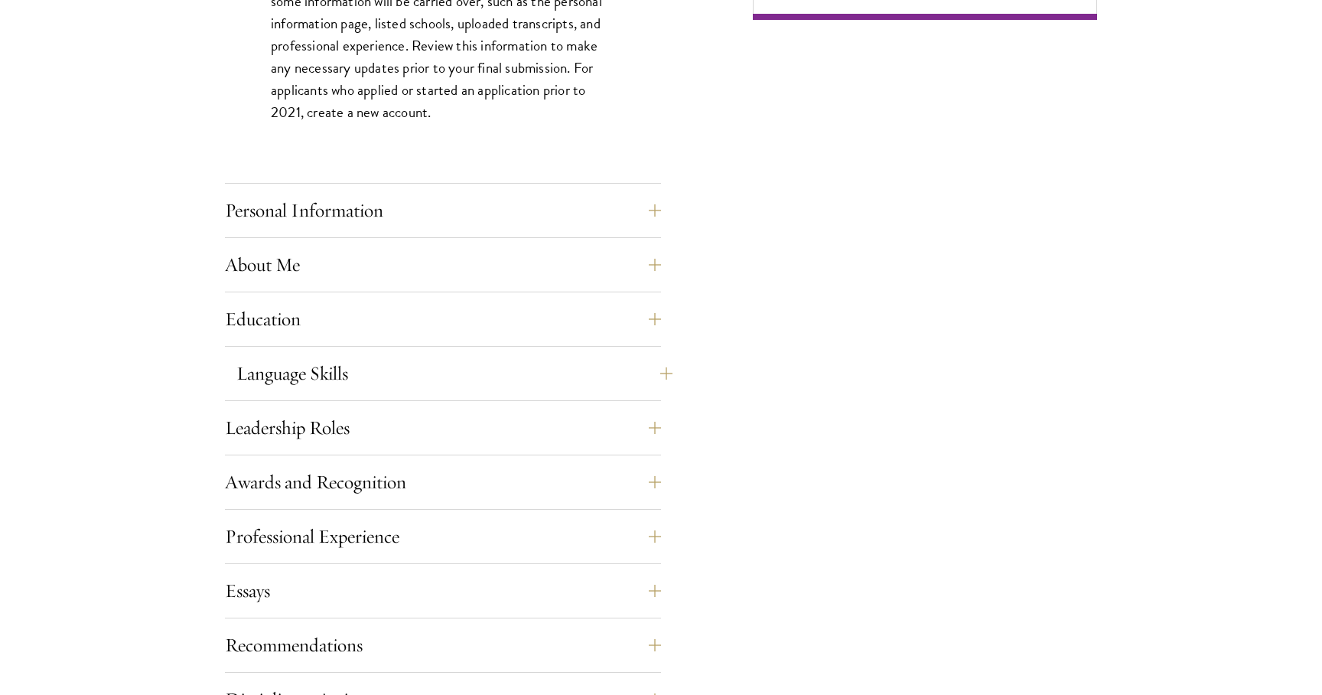
scroll to position [1211, 0]
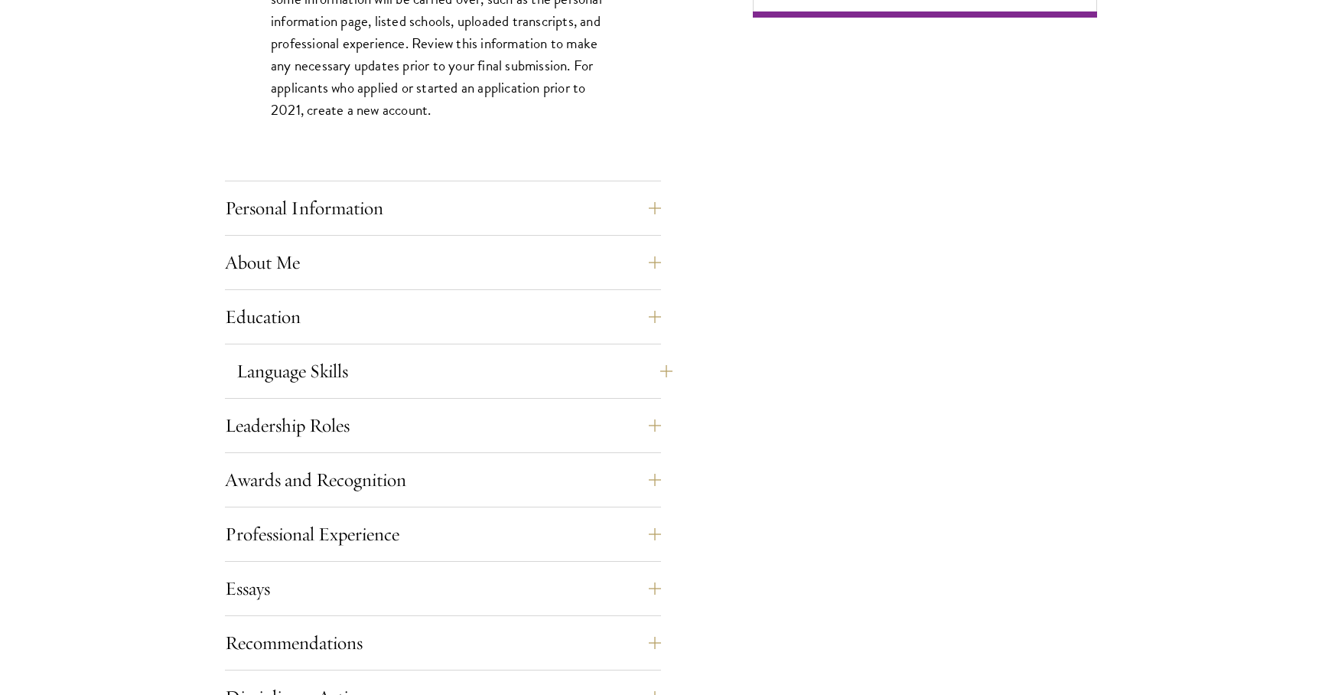
click at [644, 380] on button "Language Skills" at bounding box center [454, 371] width 436 height 37
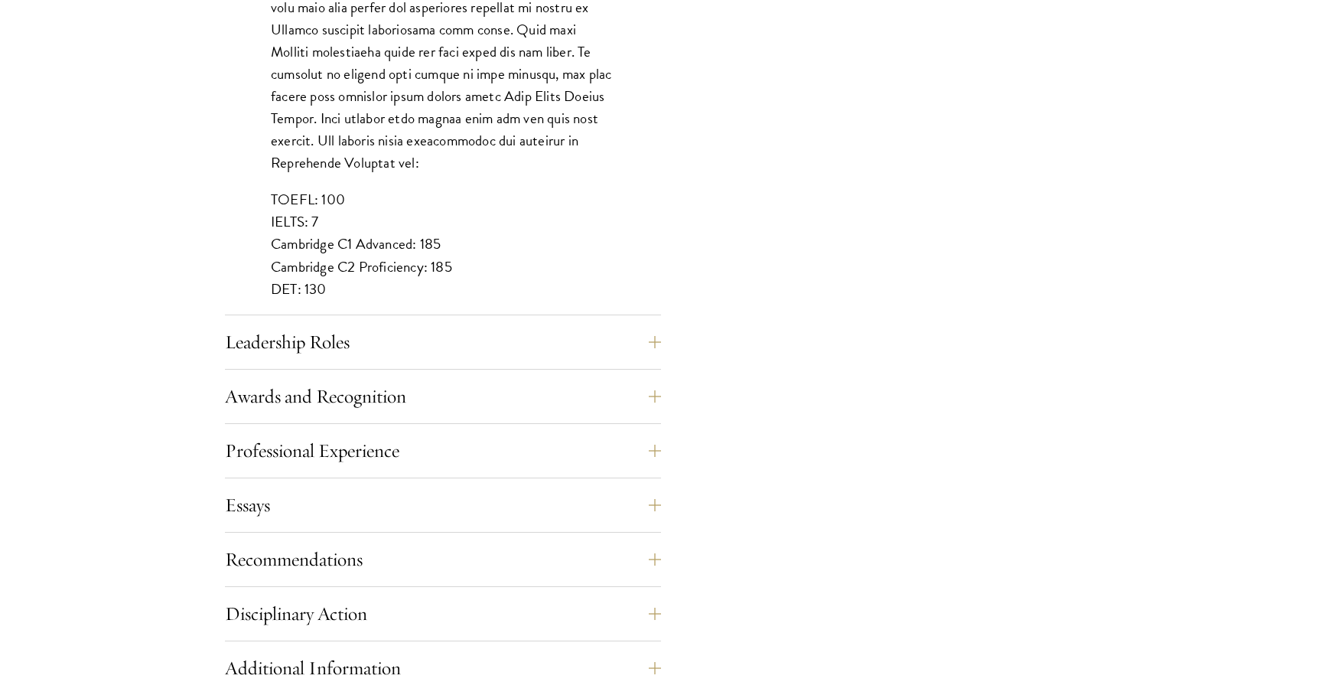
scroll to position [1376, 0]
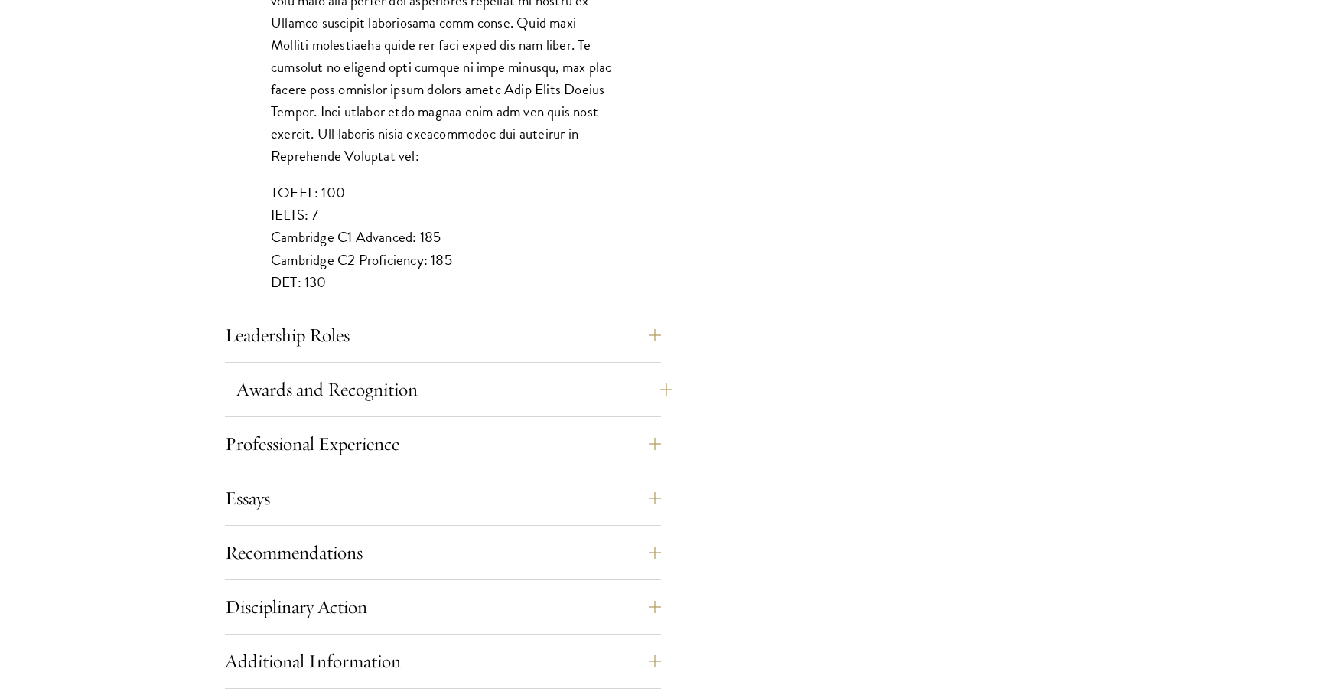
click at [644, 380] on button "Awards and Recognition" at bounding box center [454, 389] width 436 height 37
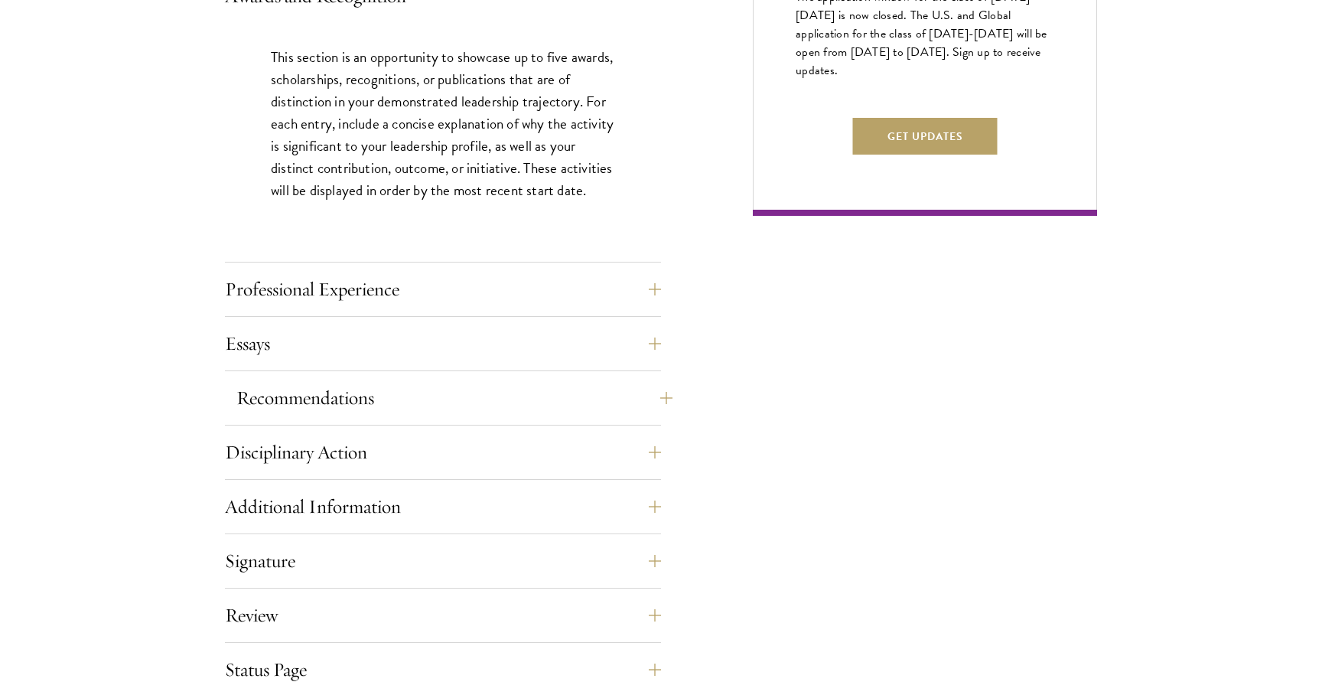
scroll to position [1014, 0]
click at [638, 297] on button "Professional Experience" at bounding box center [454, 288] width 436 height 37
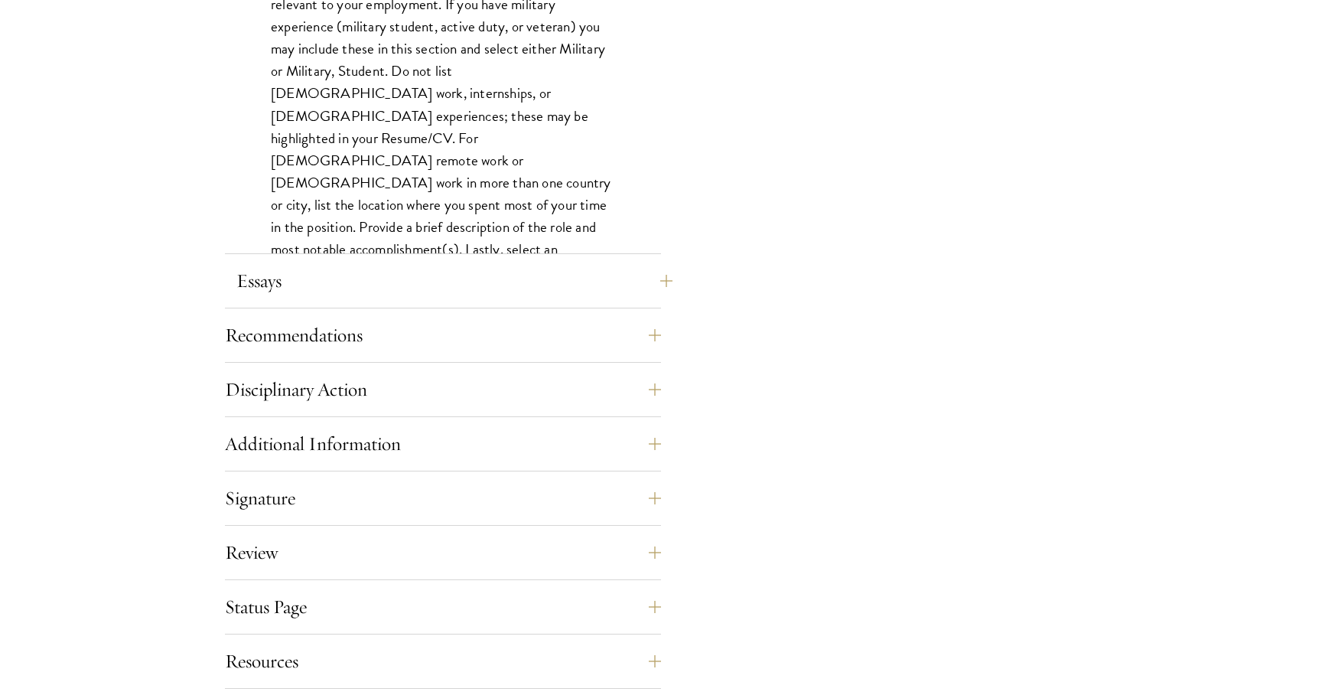
scroll to position [1305, 0]
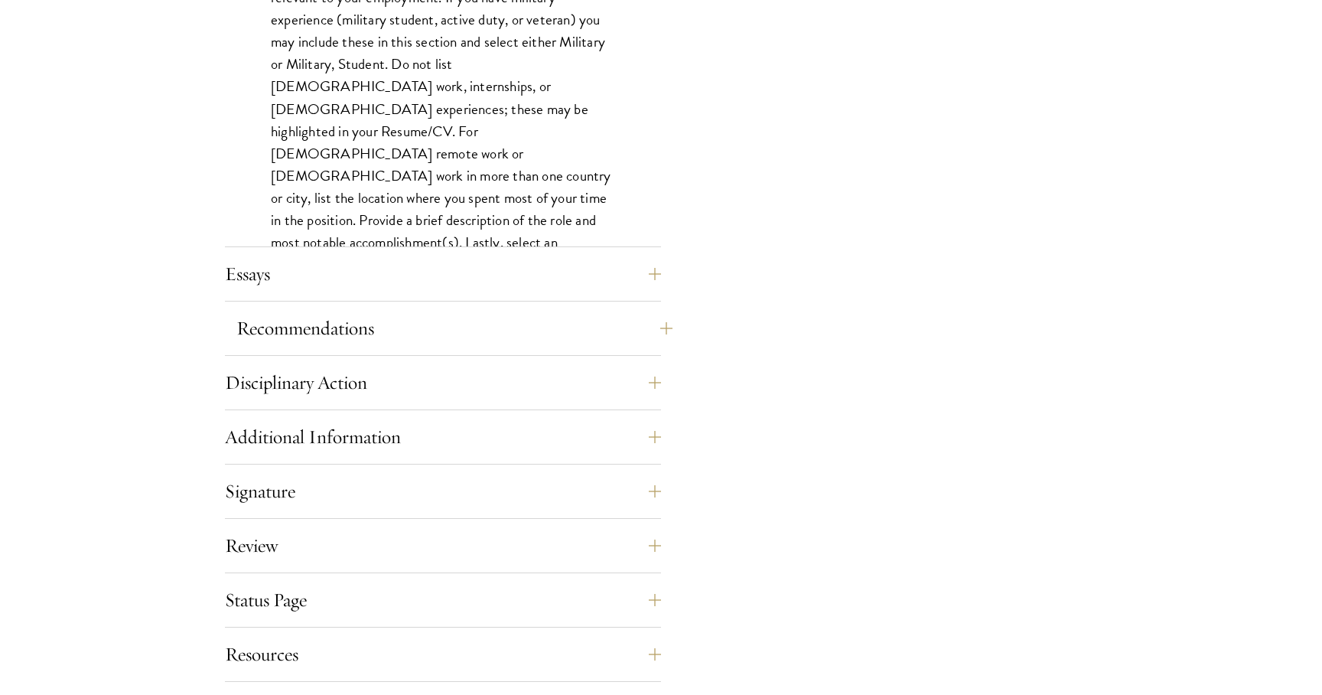
click at [588, 324] on button "Recommendations" at bounding box center [454, 328] width 436 height 37
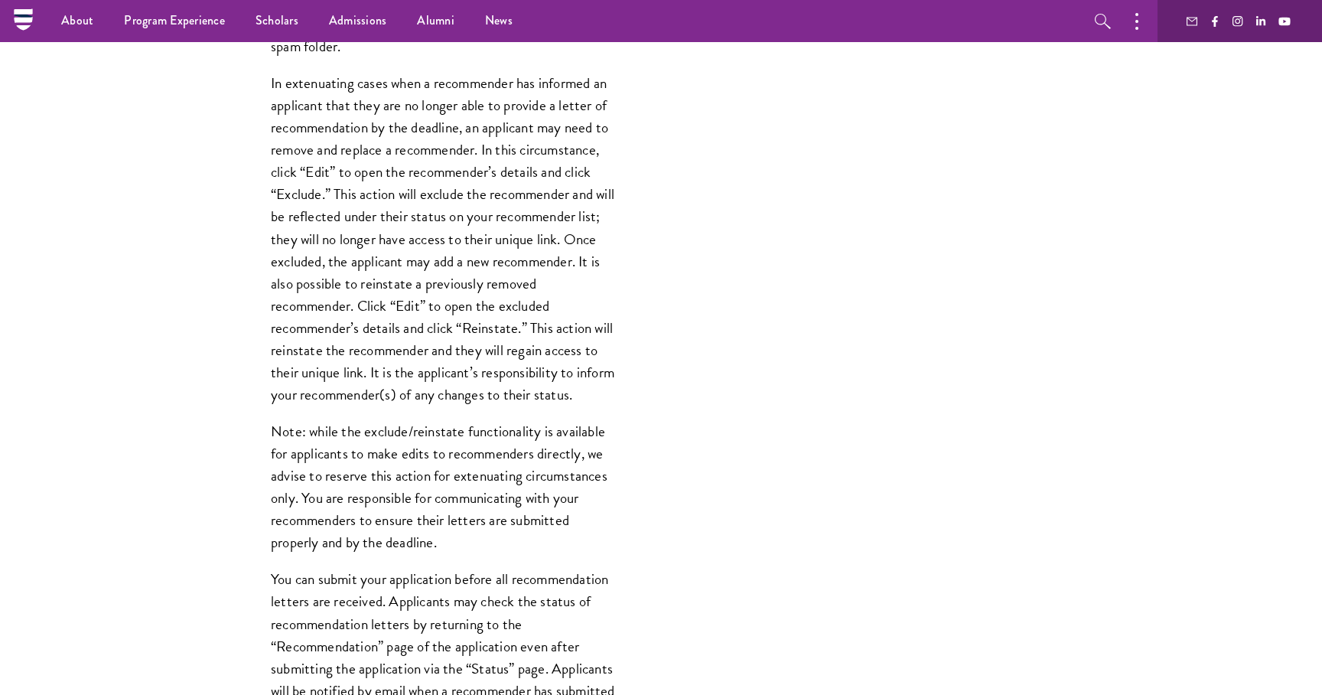
scroll to position [1663, 0]
